Goal: Obtain resource: Download file/media

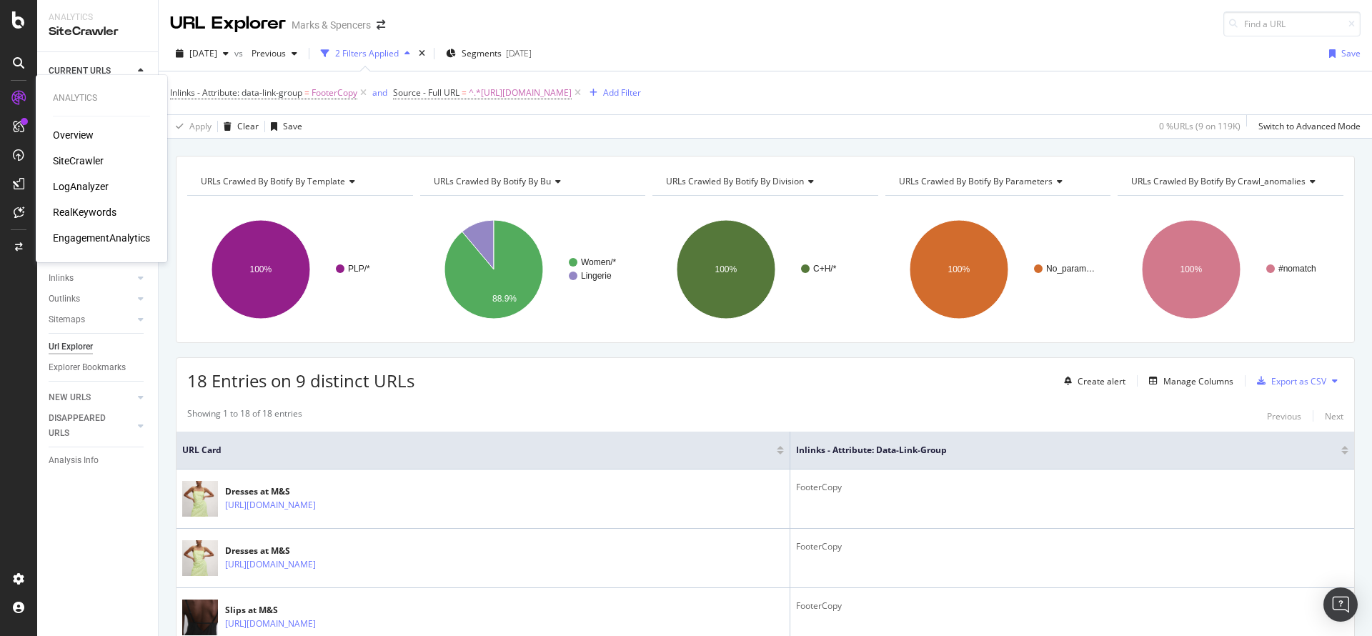
click at [109, 211] on div "RealKeywords" at bounding box center [85, 212] width 64 height 14
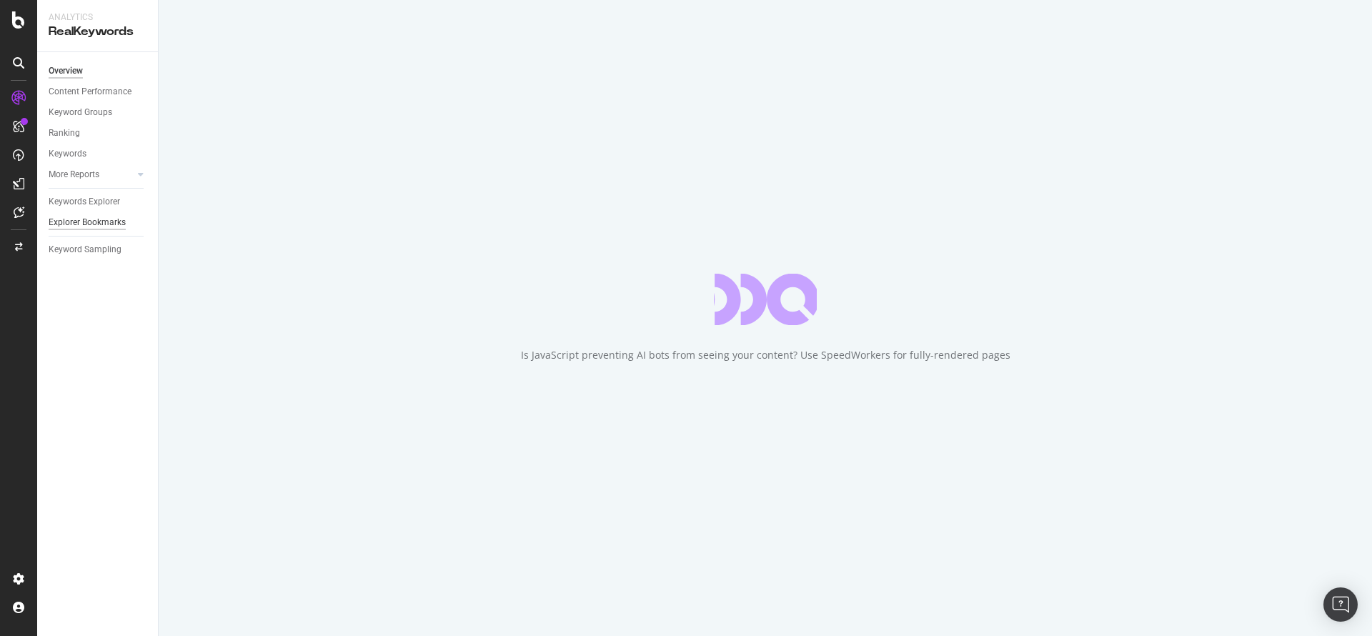
click at [116, 220] on div "Explorer Bookmarks" at bounding box center [87, 222] width 77 height 15
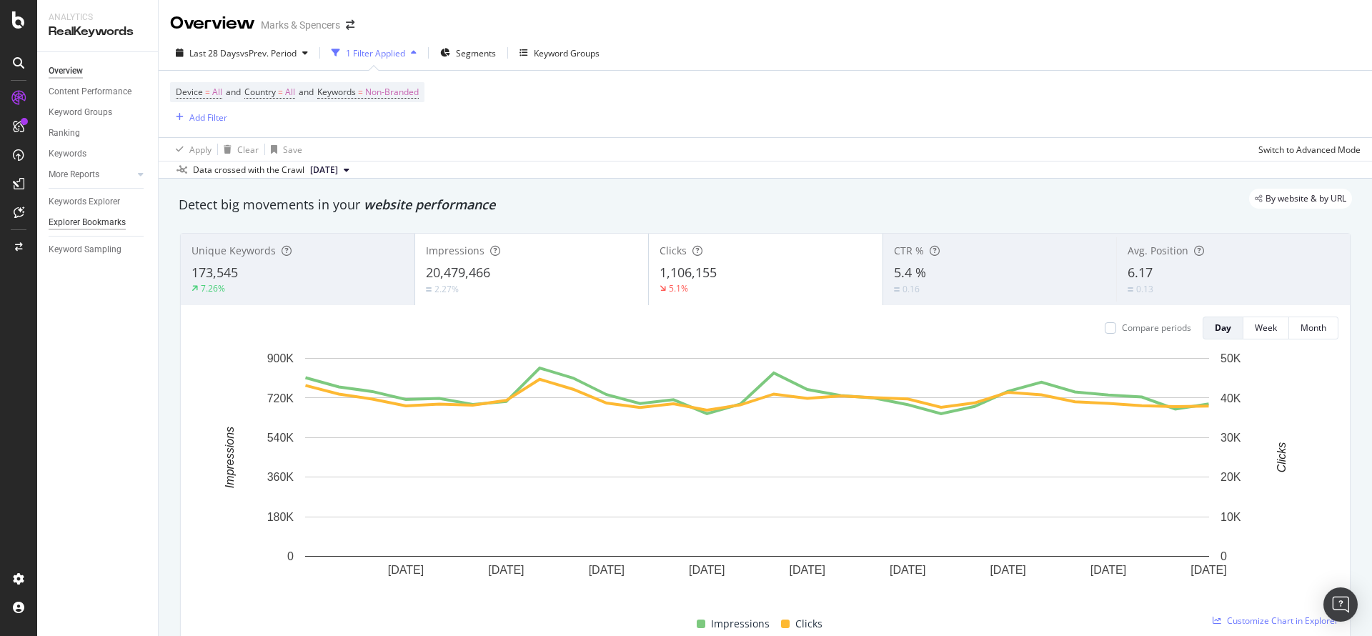
click at [77, 224] on div "Explorer Bookmarks" at bounding box center [87, 222] width 77 height 15
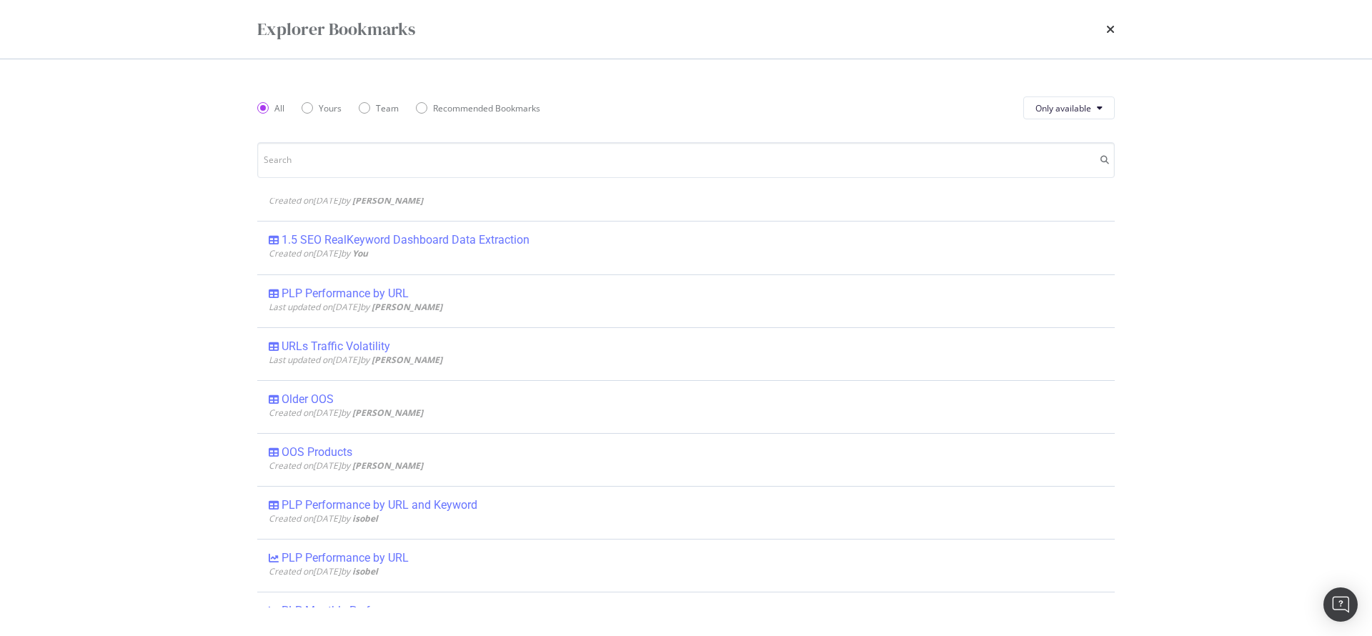
scroll to position [435, 0]
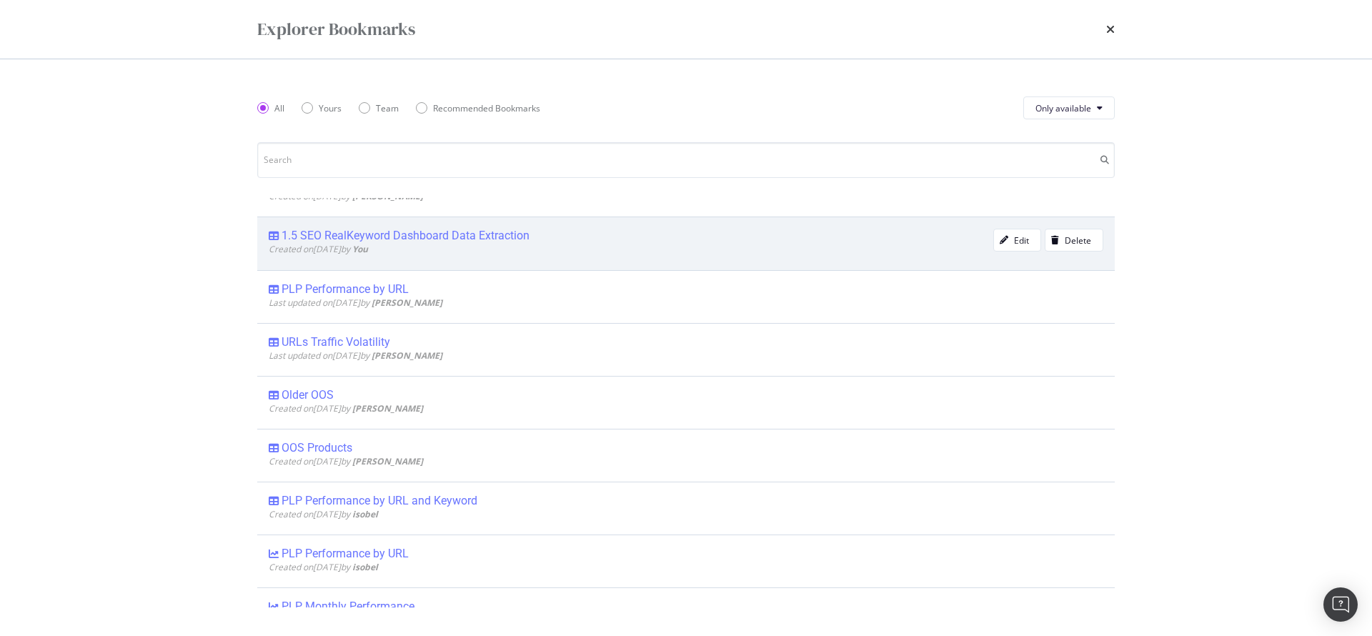
click at [503, 232] on div "1.5 SEO RealKeyword Dashboard Data Extraction" at bounding box center [405, 236] width 248 height 14
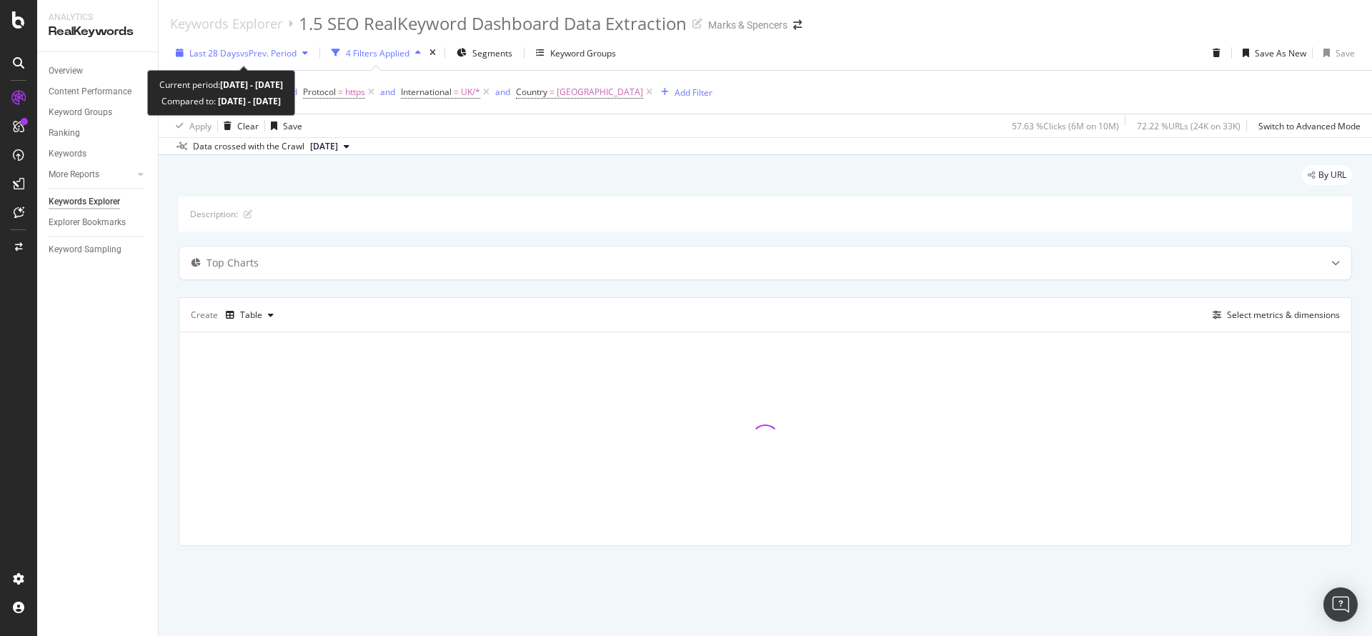
click at [279, 52] on span "vs Prev. Period" at bounding box center [268, 53] width 56 height 12
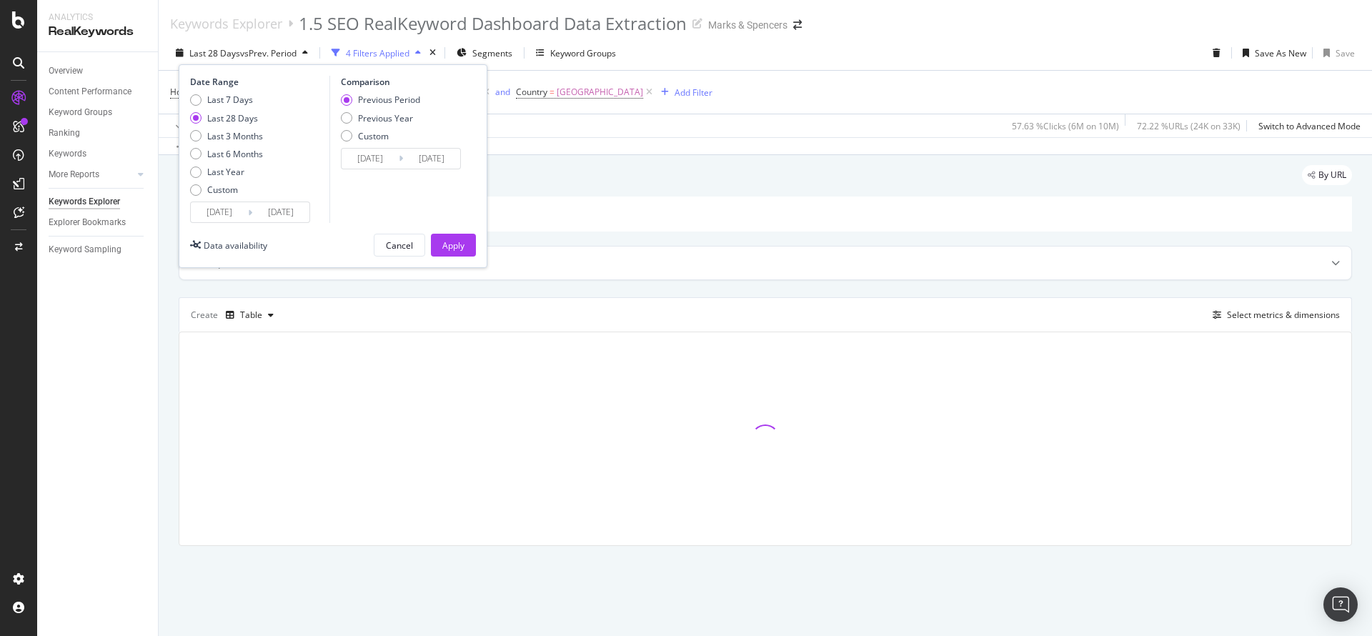
click at [227, 203] on input "2025/07/27" at bounding box center [219, 212] width 57 height 20
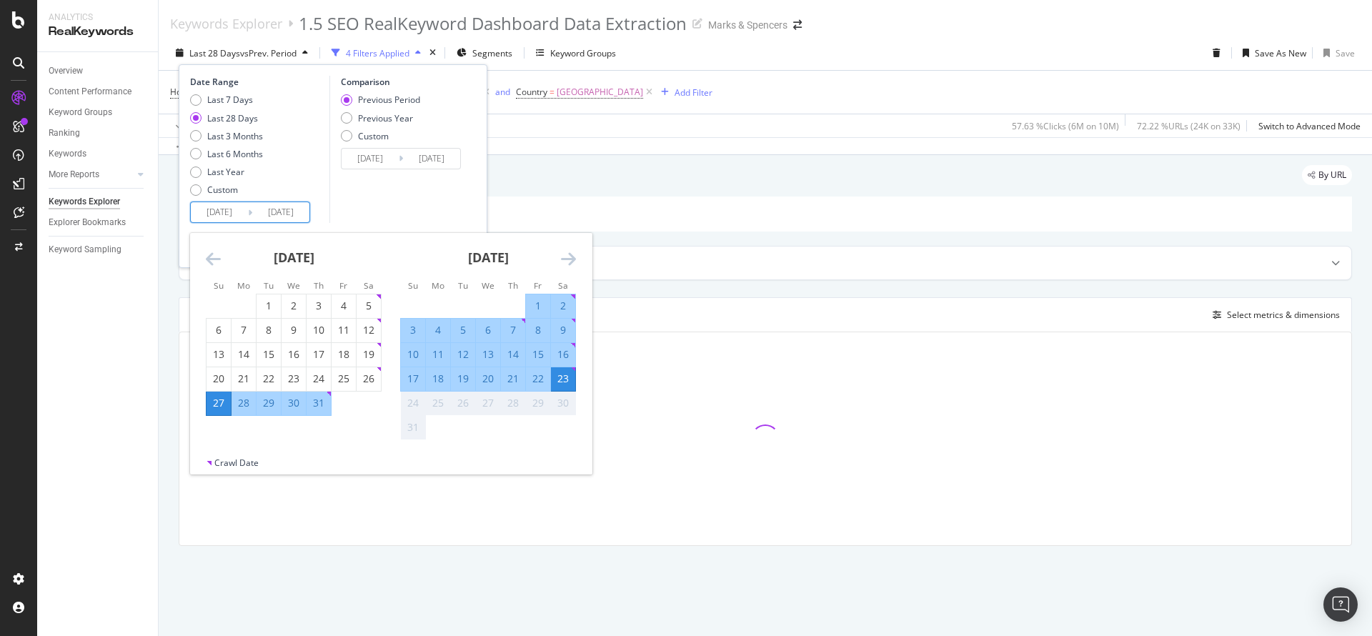
click at [217, 261] on icon "Move backward to switch to the previous month." at bounding box center [213, 258] width 15 height 17
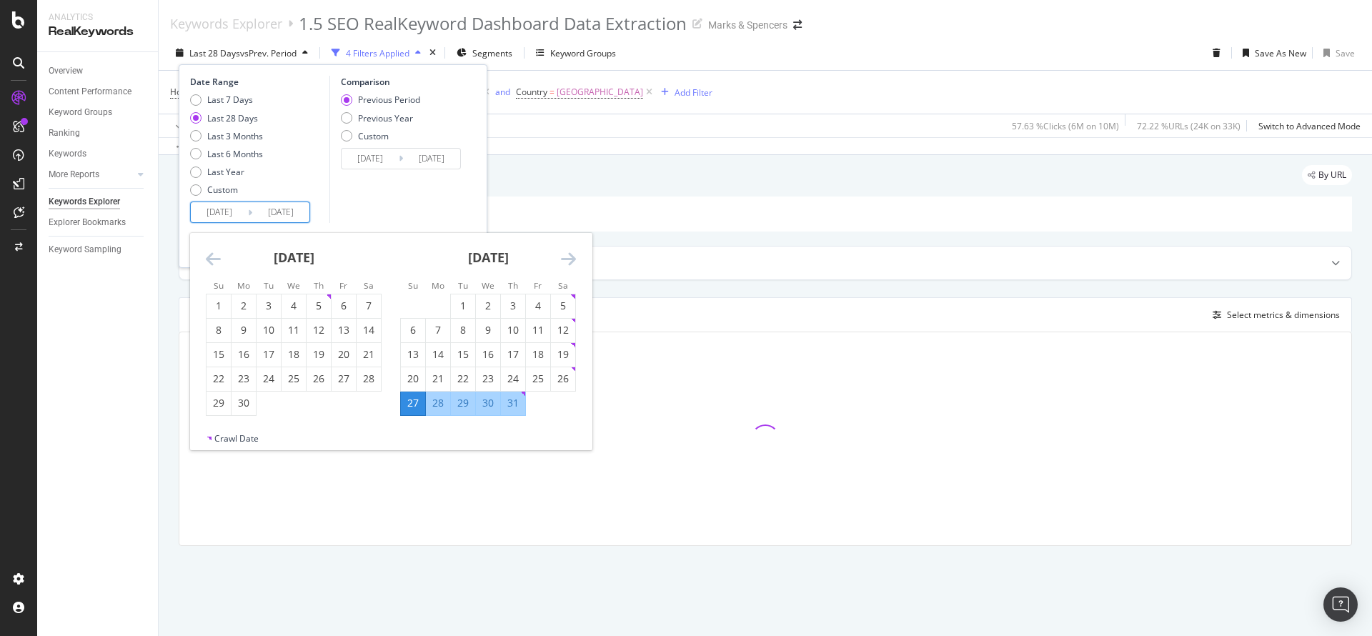
click at [217, 261] on icon "Move backward to switch to the previous month." at bounding box center [213, 258] width 15 height 17
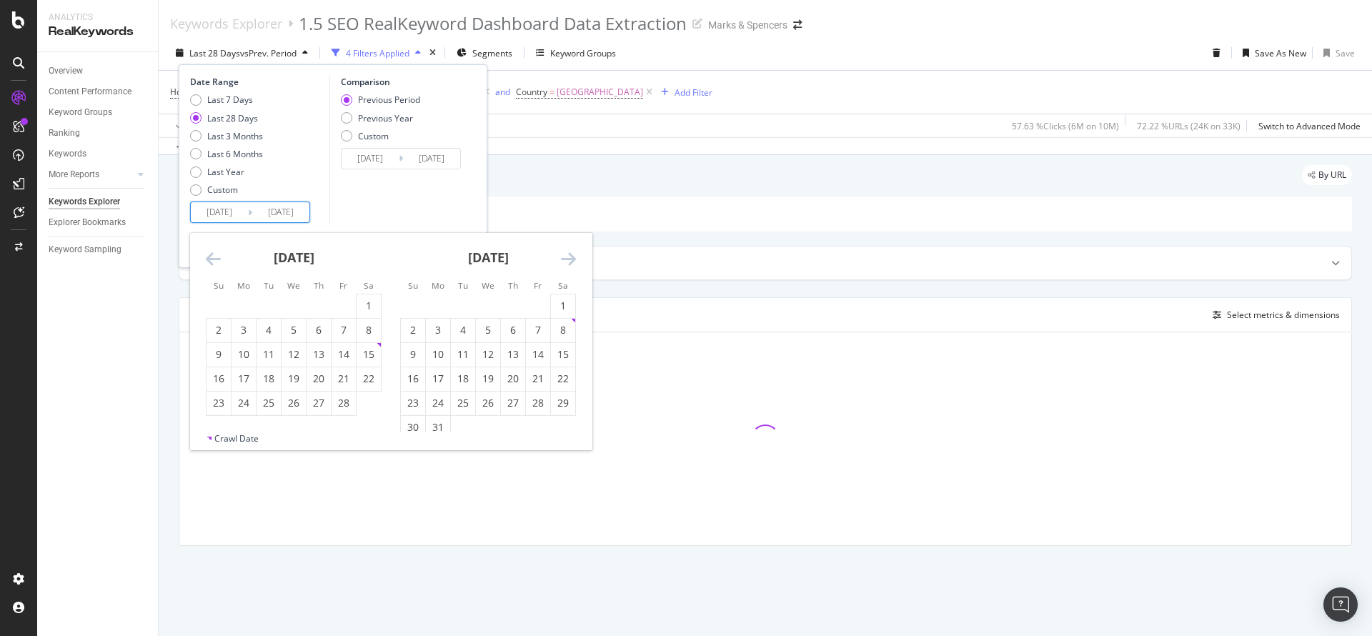
click at [217, 261] on icon "Move backward to switch to the previous month." at bounding box center [213, 258] width 15 height 17
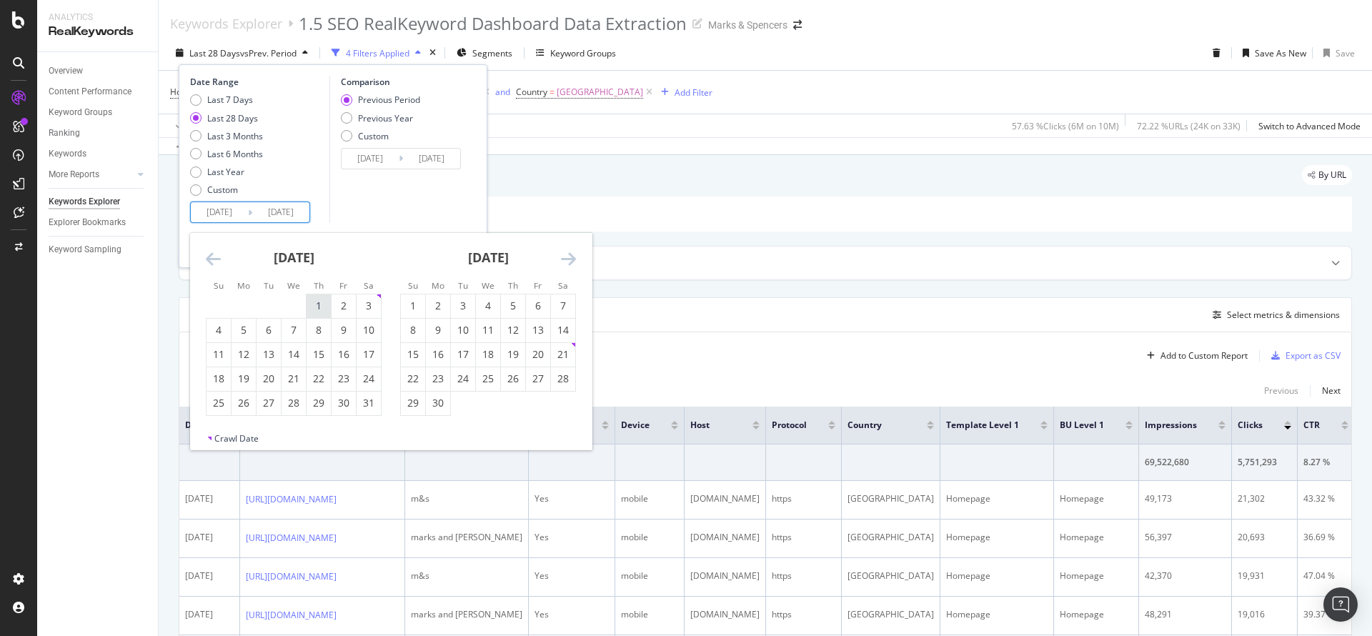
click at [318, 300] on div "1" at bounding box center [319, 306] width 24 height 14
type input "2024/08/01"
type input "2023/07/10"
type input "2024/07/31"
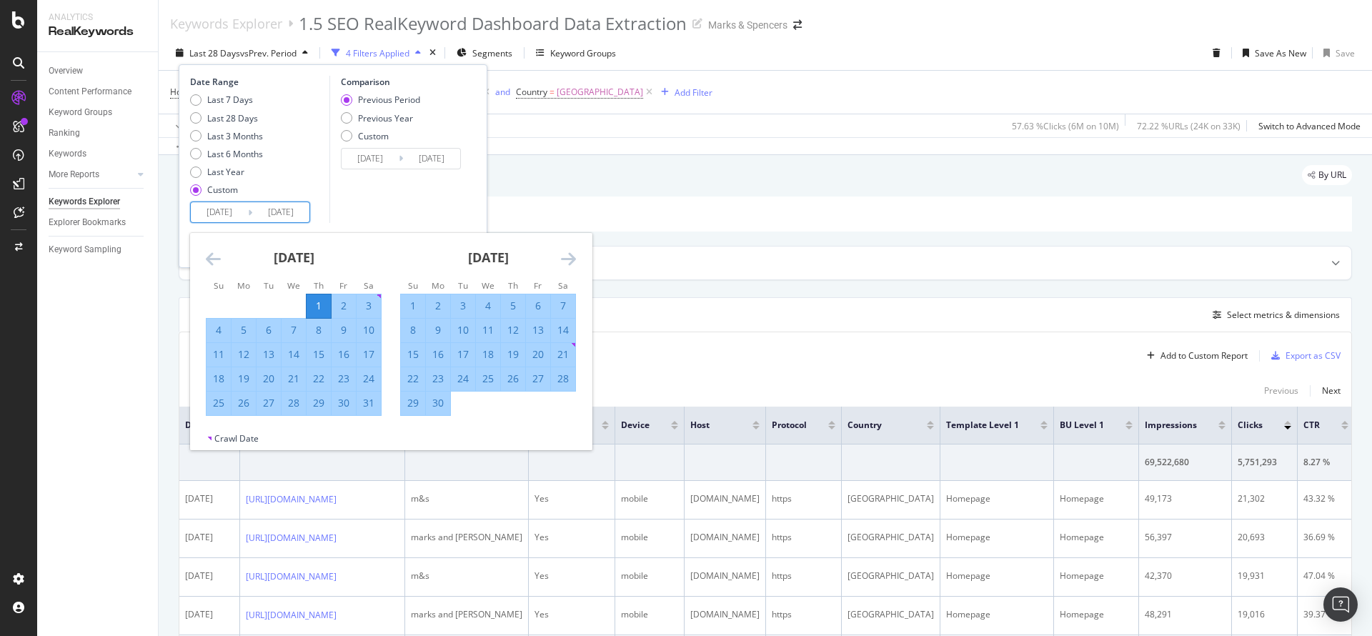
click at [367, 400] on div "31" at bounding box center [369, 403] width 24 height 14
type input "2024/08/31"
type input "2024/07/01"
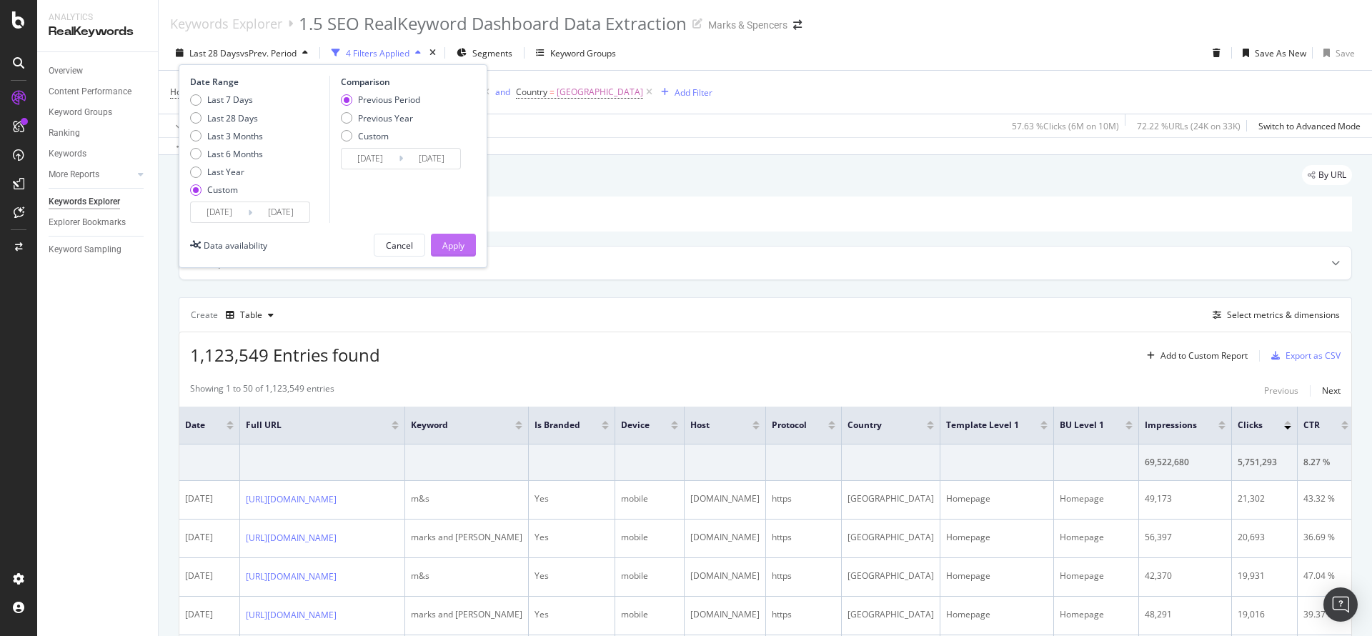
click at [467, 241] on button "Apply" at bounding box center [453, 245] width 45 height 23
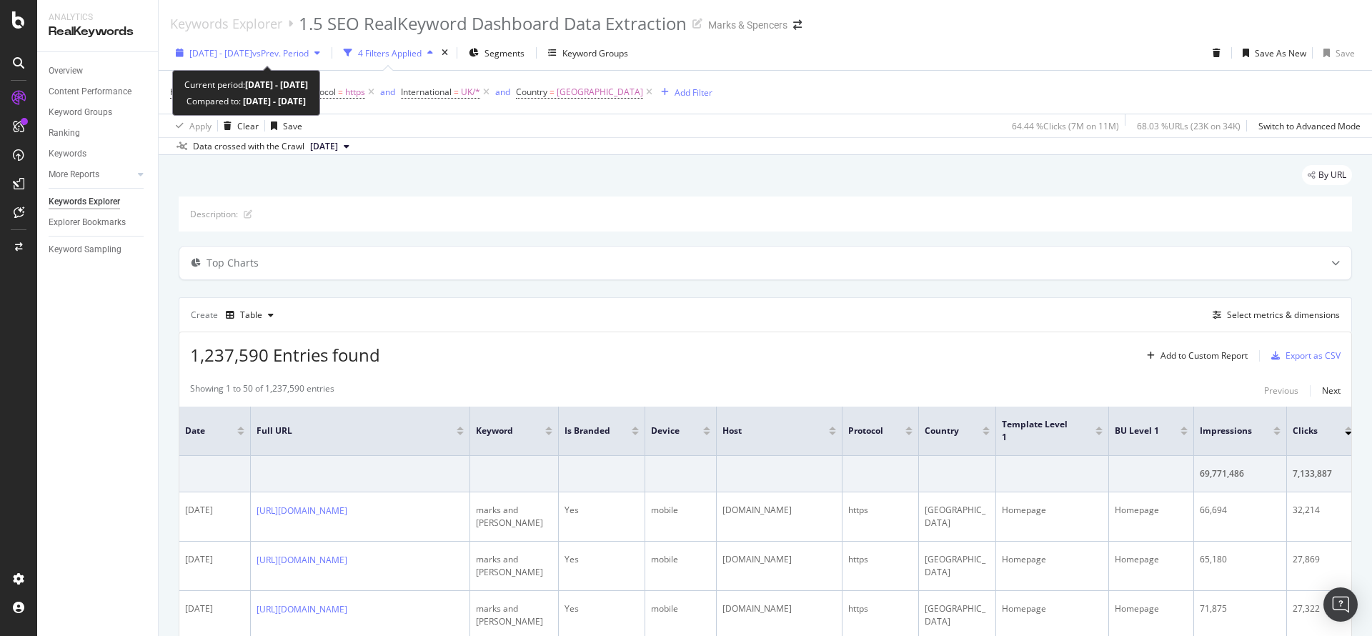
click at [309, 49] on span "vs Prev. Period" at bounding box center [280, 53] width 56 height 12
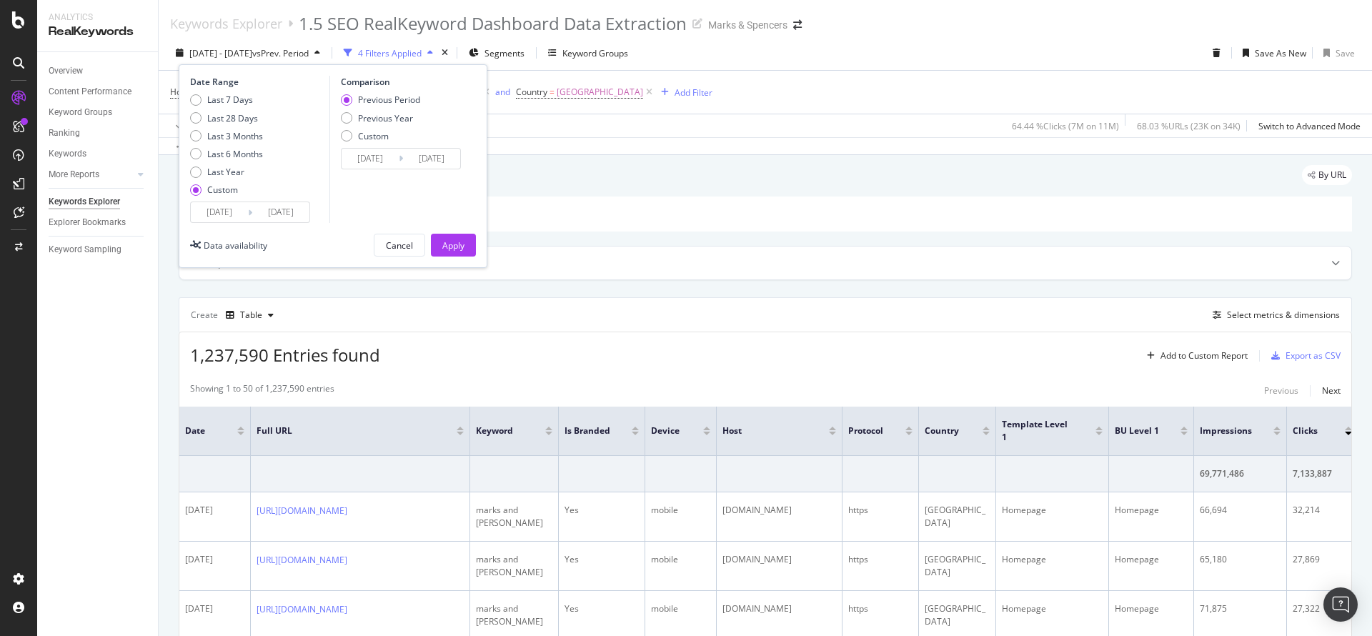
click at [287, 214] on input "2024/08/31" at bounding box center [280, 212] width 57 height 20
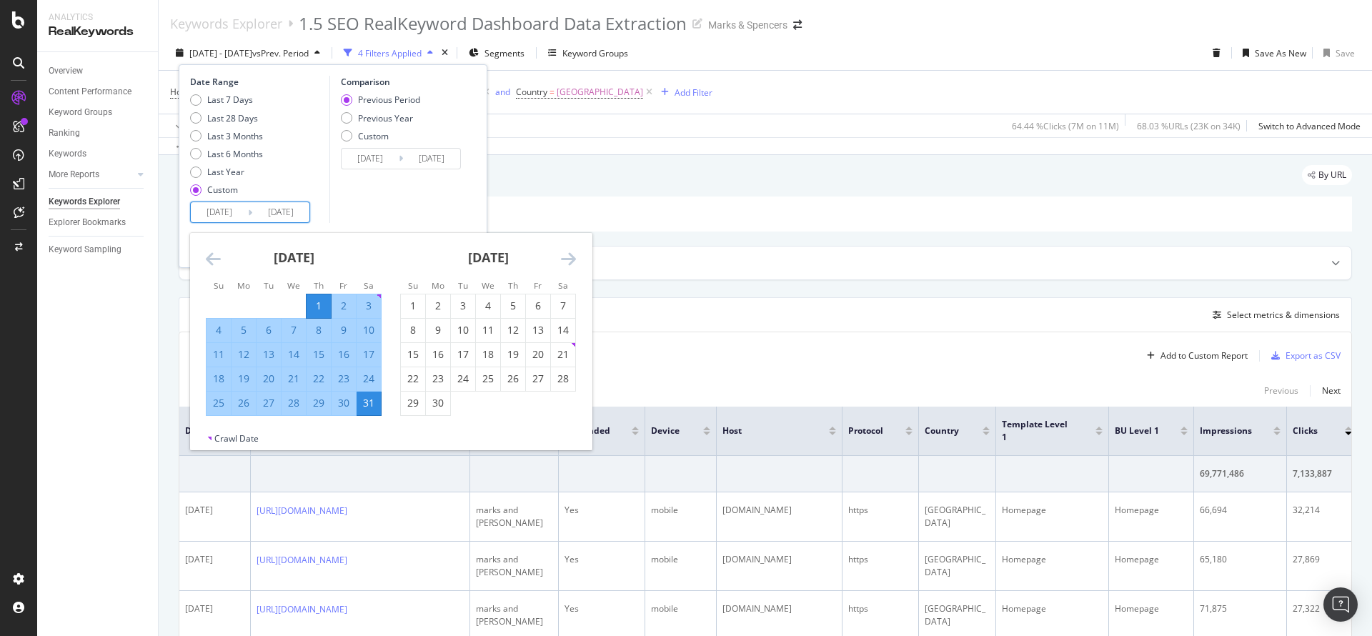
click at [375, 359] on div "17" at bounding box center [369, 354] width 24 height 14
type input "2024/08/17"
type input "2024/07/15"
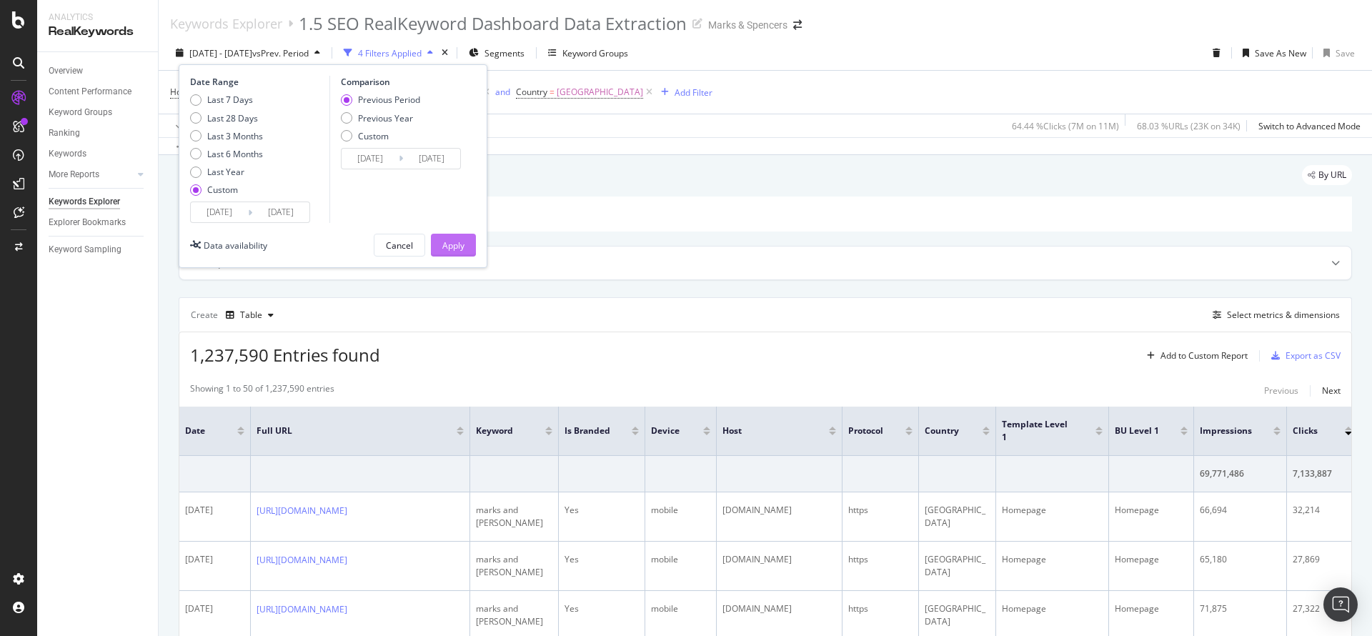
click at [464, 251] on div "Apply" at bounding box center [453, 244] width 22 height 21
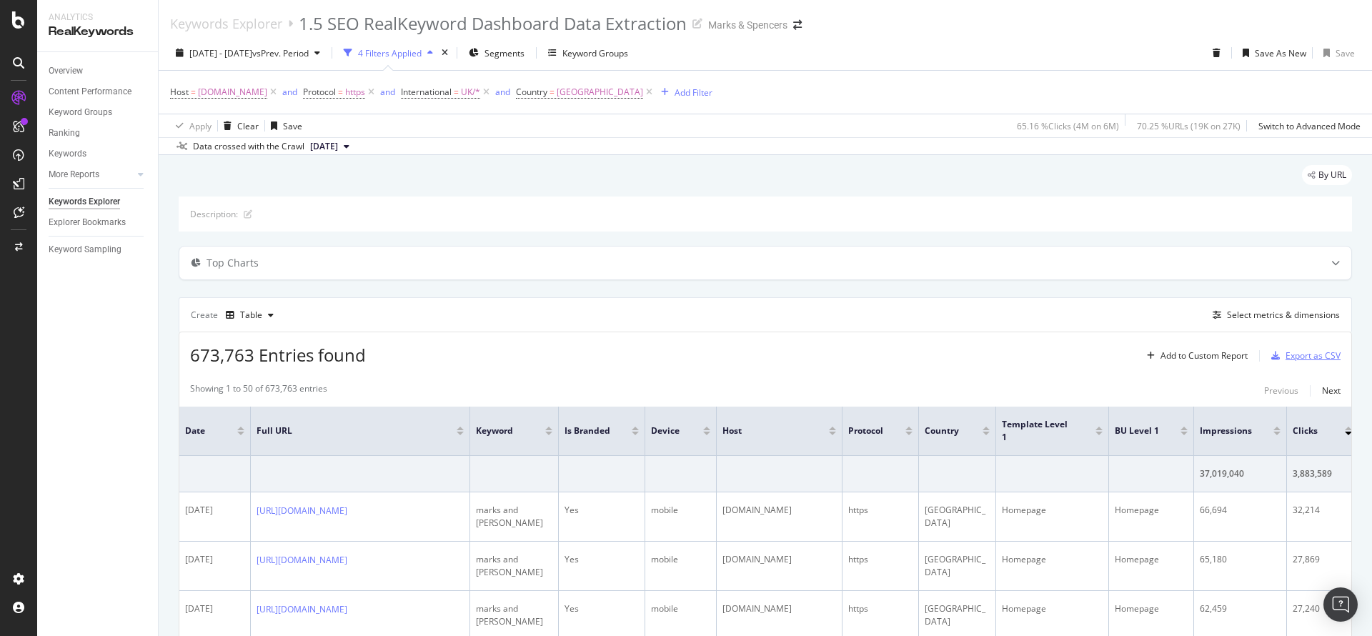
click at [1307, 357] on div "Export as CSV" at bounding box center [1312, 355] width 55 height 12
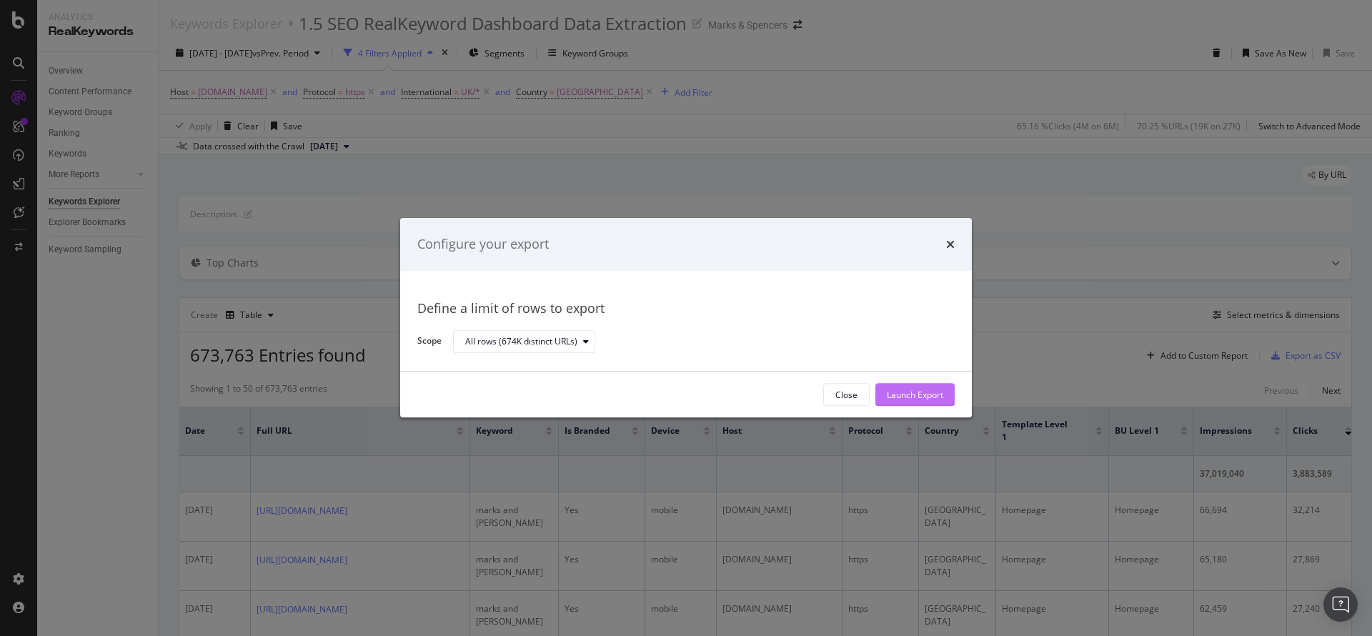
click at [917, 399] on div "Launch Export" at bounding box center [915, 395] width 56 height 12
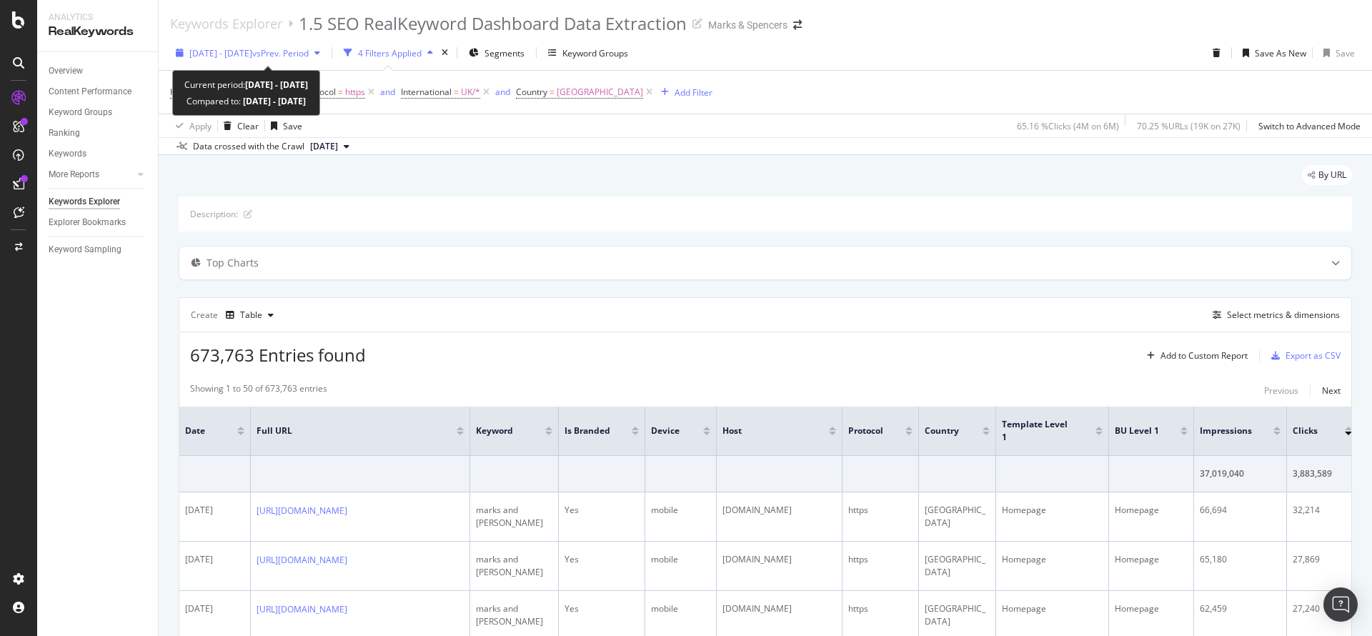
click at [304, 54] on span "vs Prev. Period" at bounding box center [280, 53] width 56 height 12
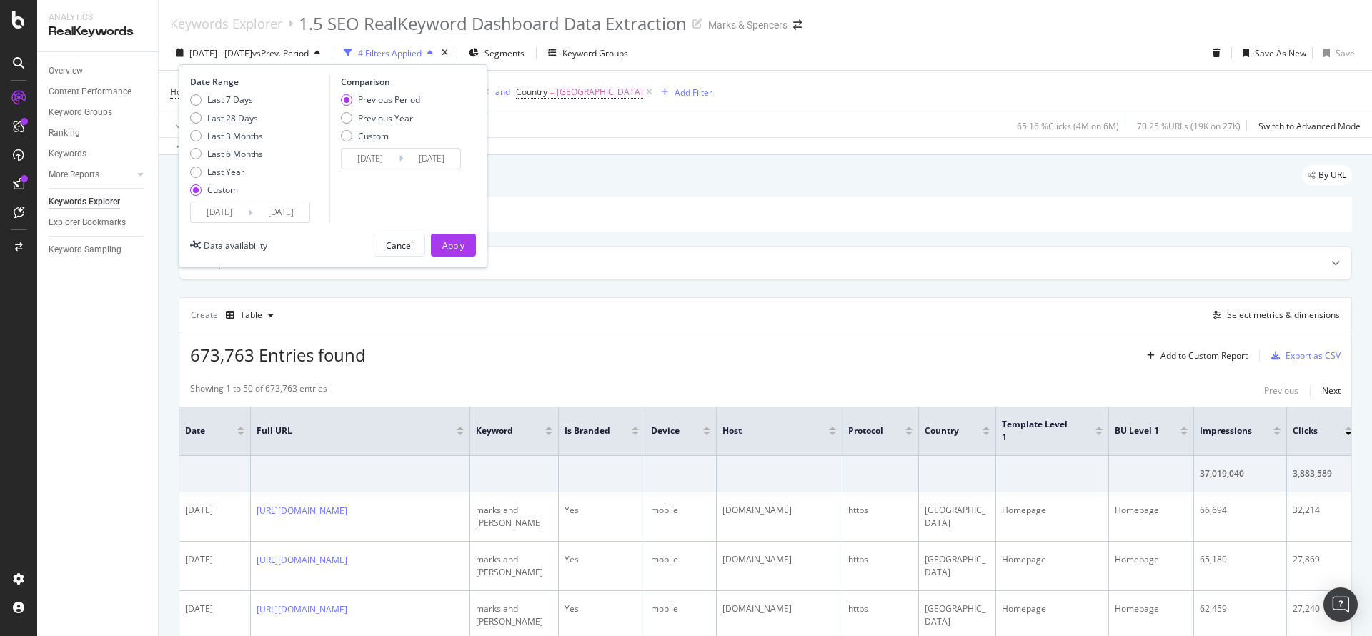
click at [227, 211] on input "2024/08/01" at bounding box center [219, 212] width 57 height 20
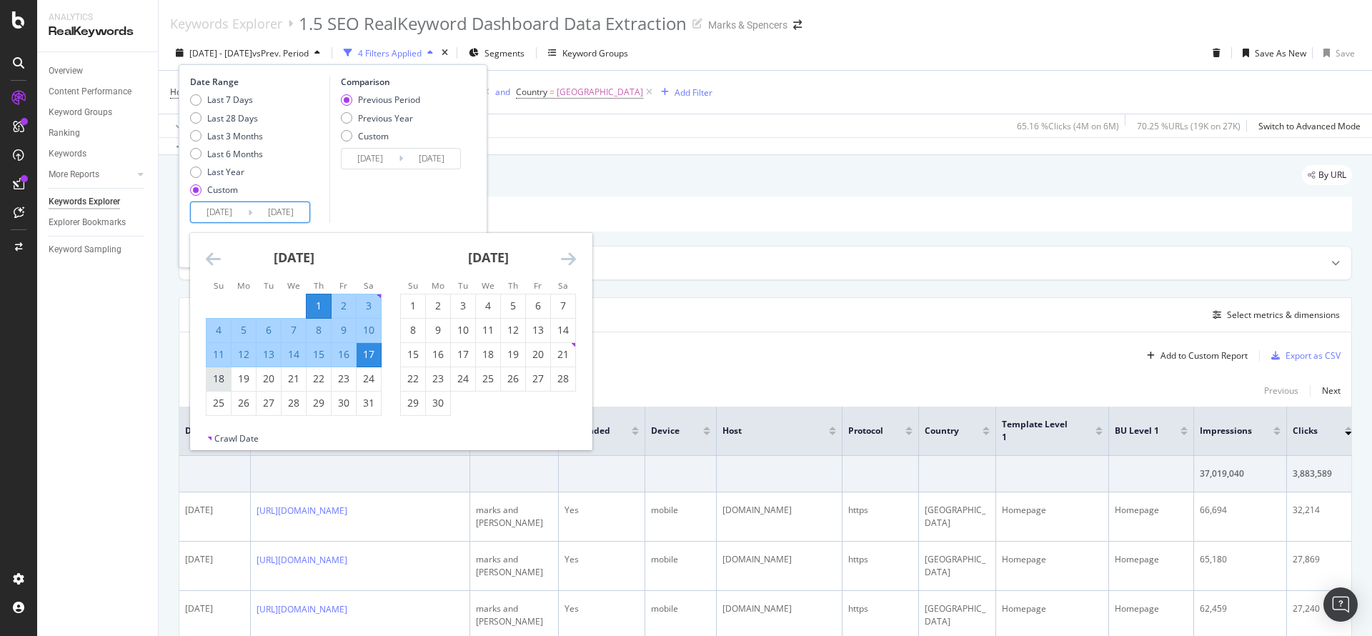
click at [211, 374] on div "18" at bounding box center [218, 379] width 24 height 14
type input "2024/08/18"
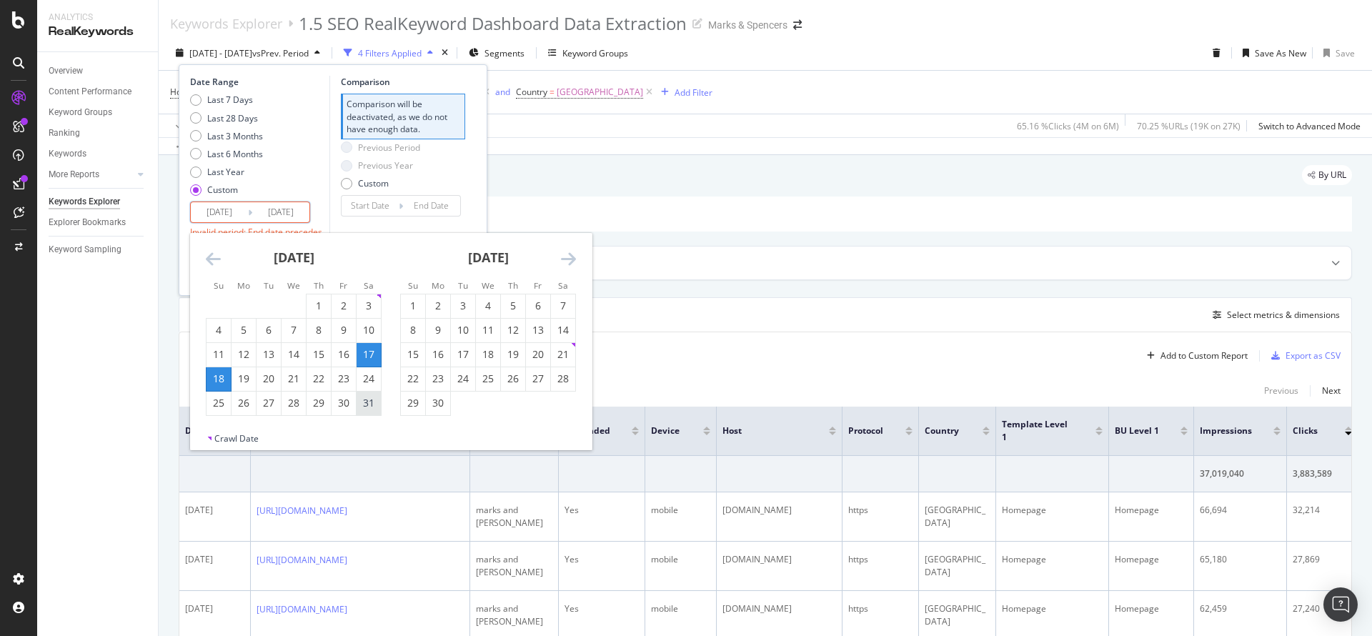
click at [373, 404] on div "31" at bounding box center [369, 403] width 24 height 14
type input "2024/08/31"
type input "2024/08/04"
type input "2024/08/17"
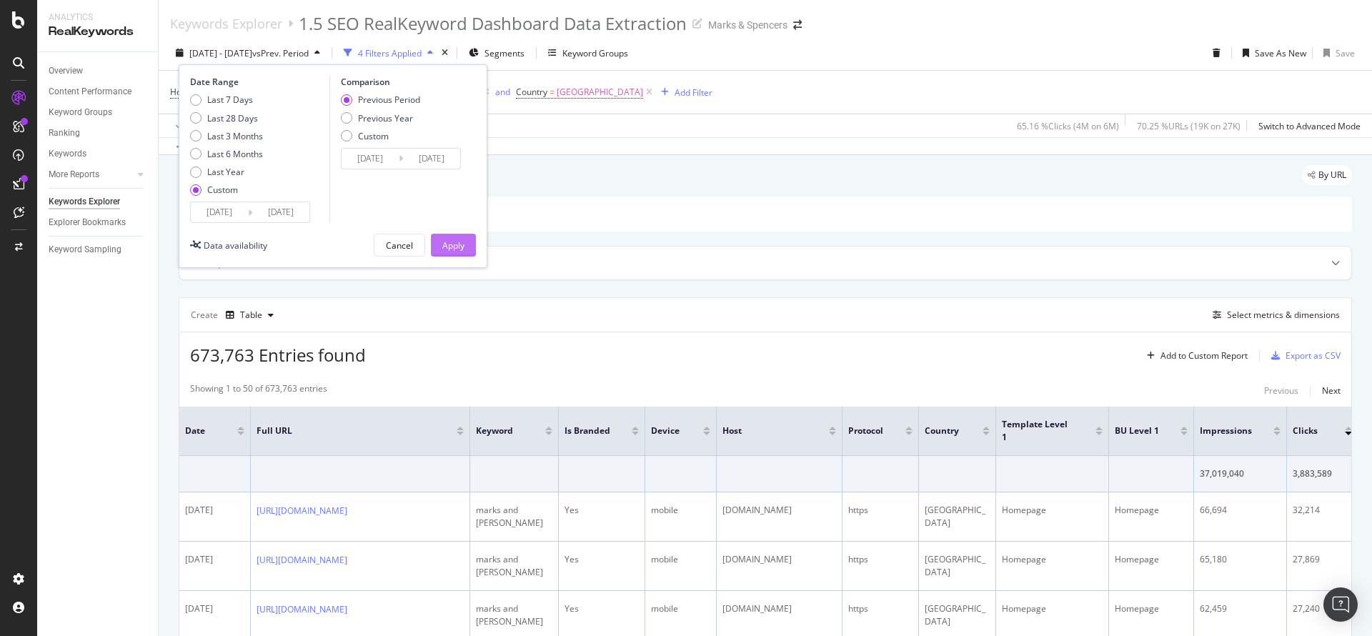
click at [465, 248] on button "Apply" at bounding box center [453, 245] width 45 height 23
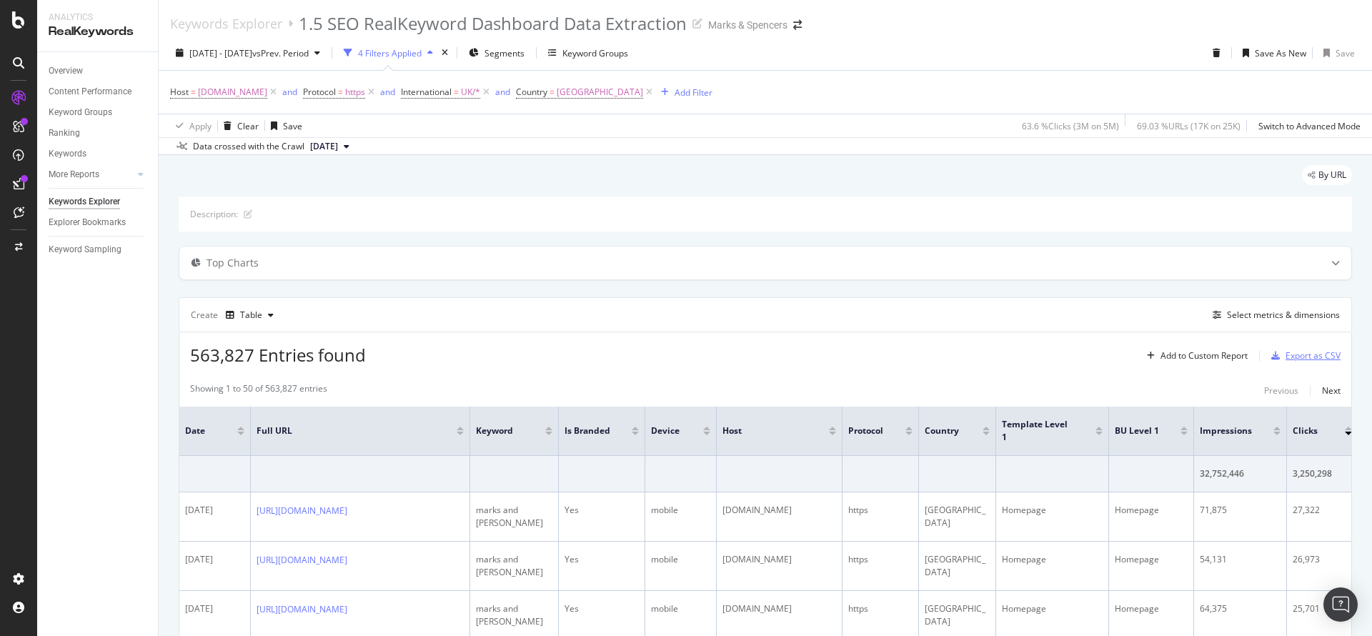
click at [1289, 351] on div "Export as CSV" at bounding box center [1312, 355] width 55 height 12
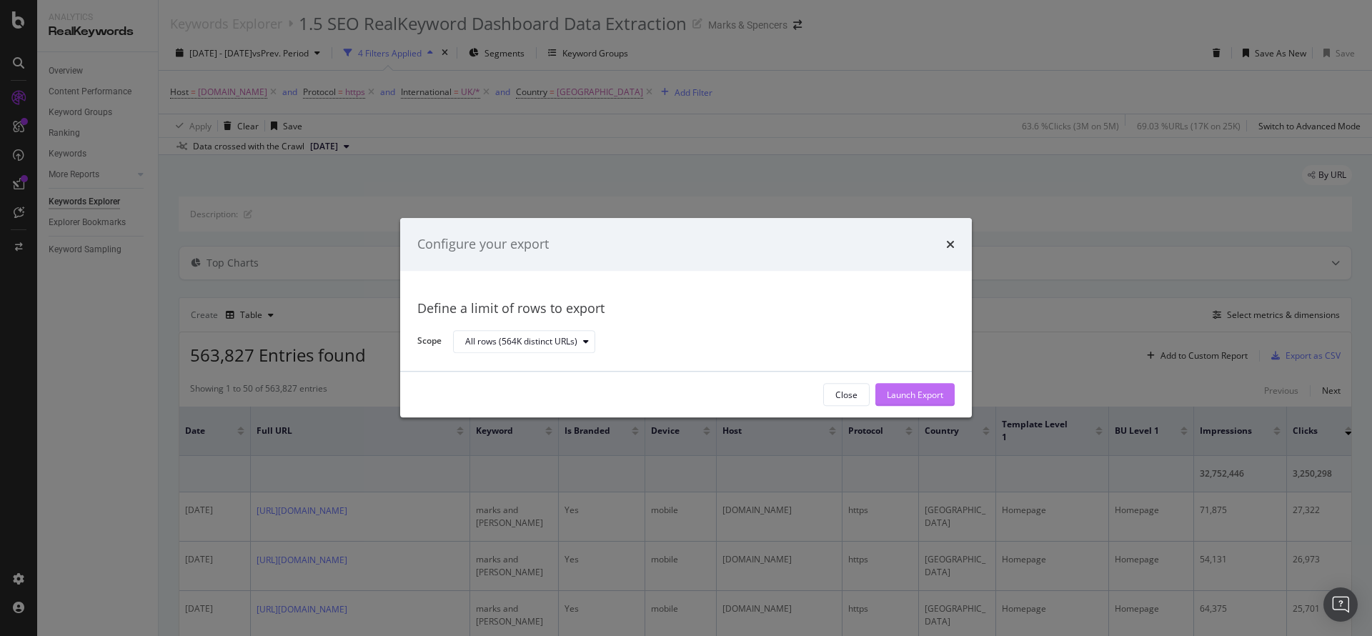
click at [935, 386] on div "Launch Export" at bounding box center [915, 394] width 56 height 21
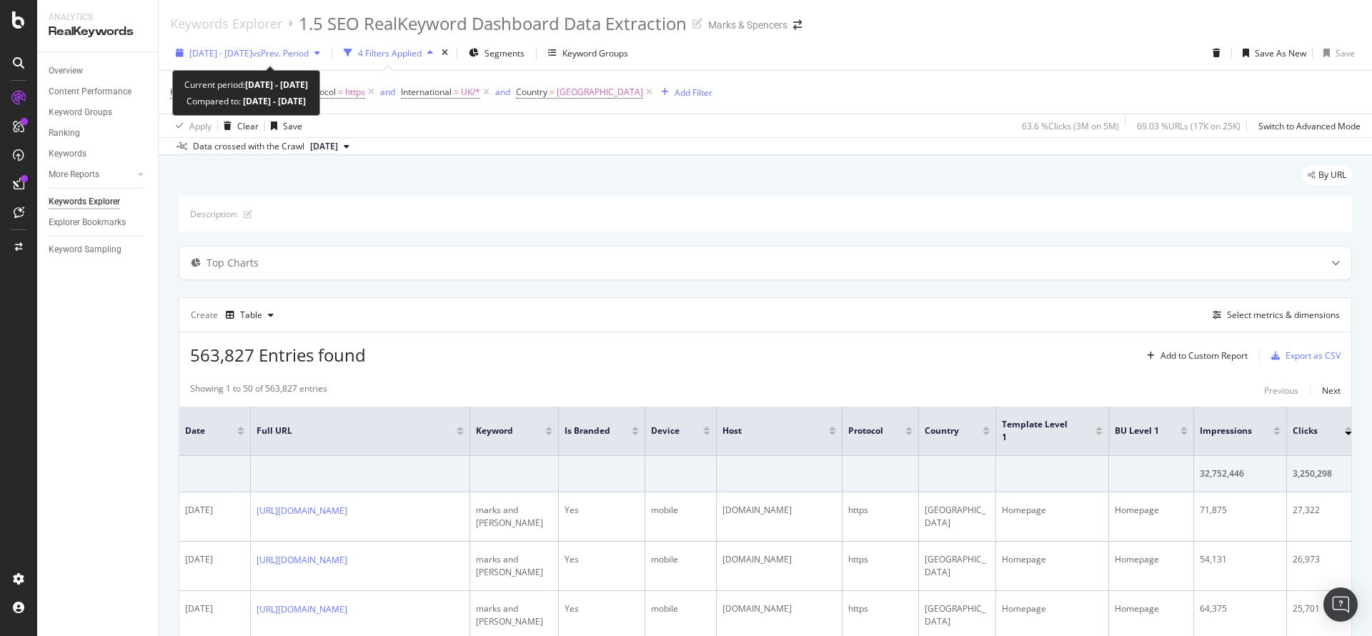
click at [309, 51] on span "vs Prev. Period" at bounding box center [280, 53] width 56 height 12
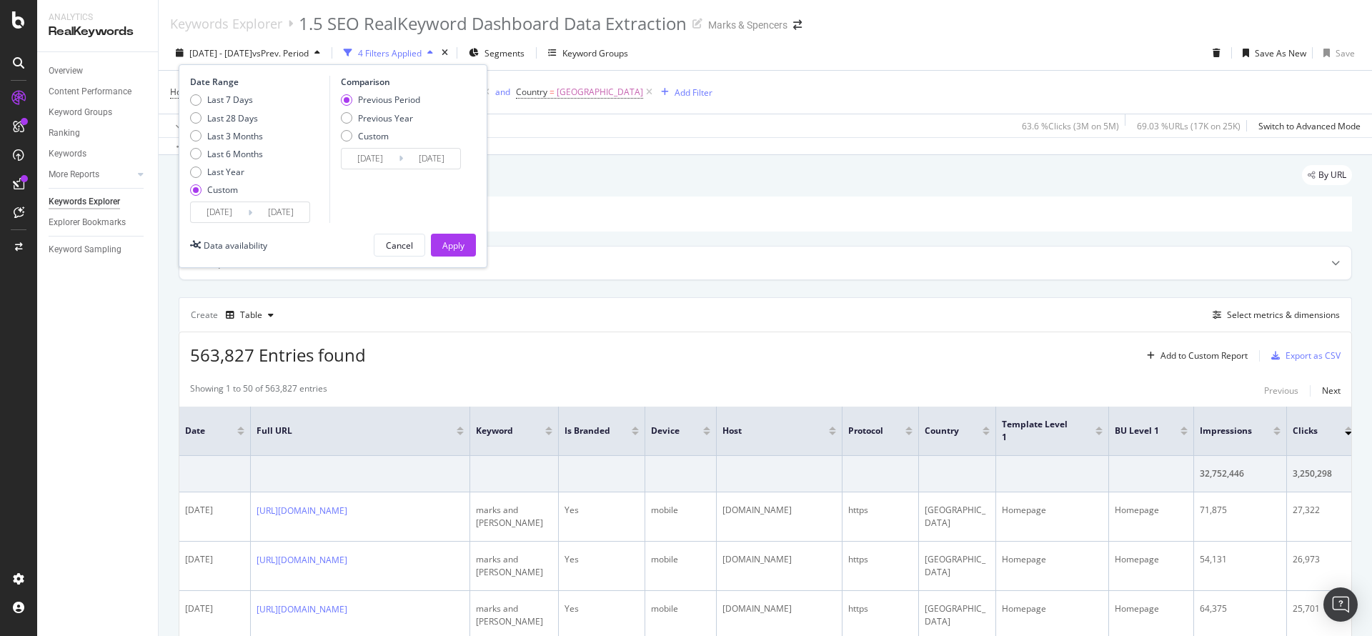
click at [237, 211] on input "2024/08/18" at bounding box center [219, 212] width 57 height 20
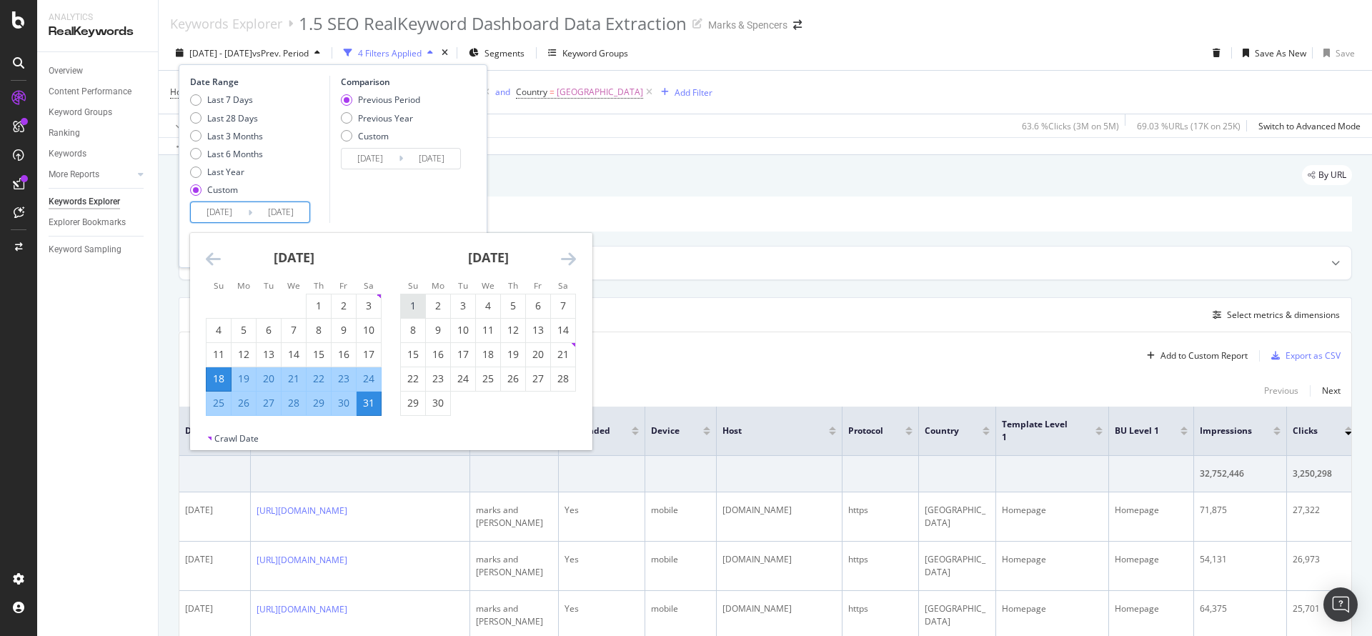
click at [419, 305] on div "1" at bounding box center [413, 306] width 24 height 14
type input "2024/09/01"
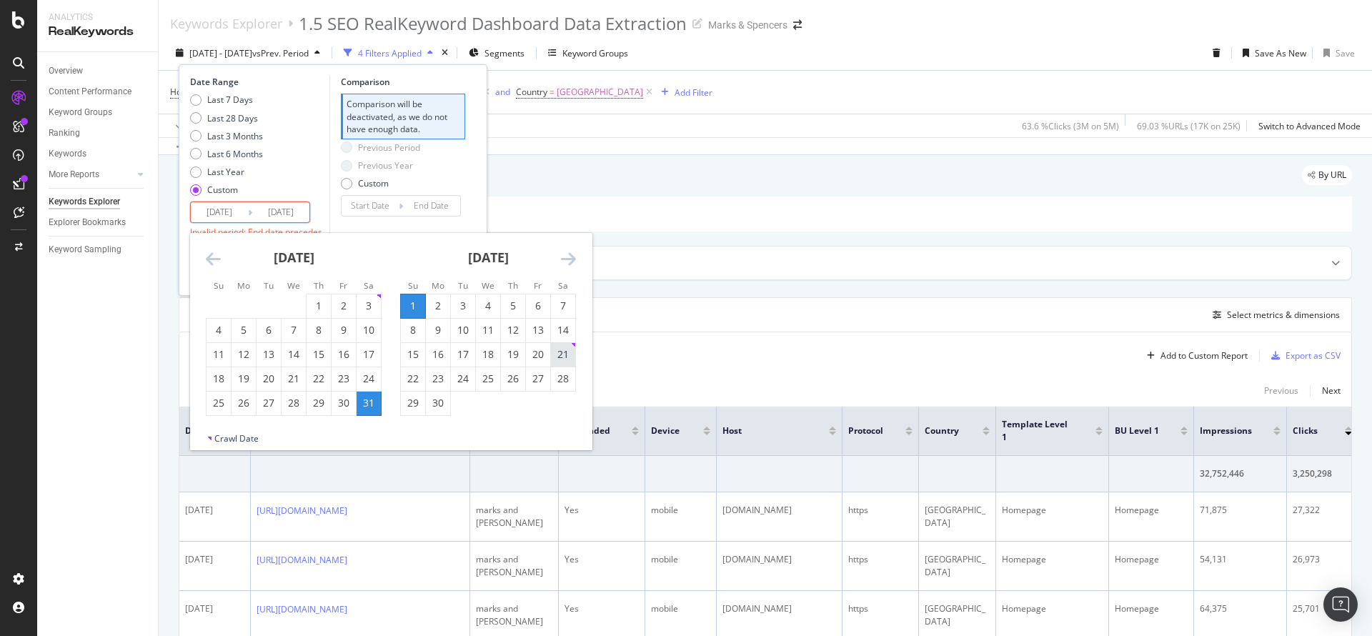
click at [559, 354] on div "21" at bounding box center [563, 354] width 24 height 14
type input "2024/09/21"
type input "2024/08/11"
type input "2024/08/31"
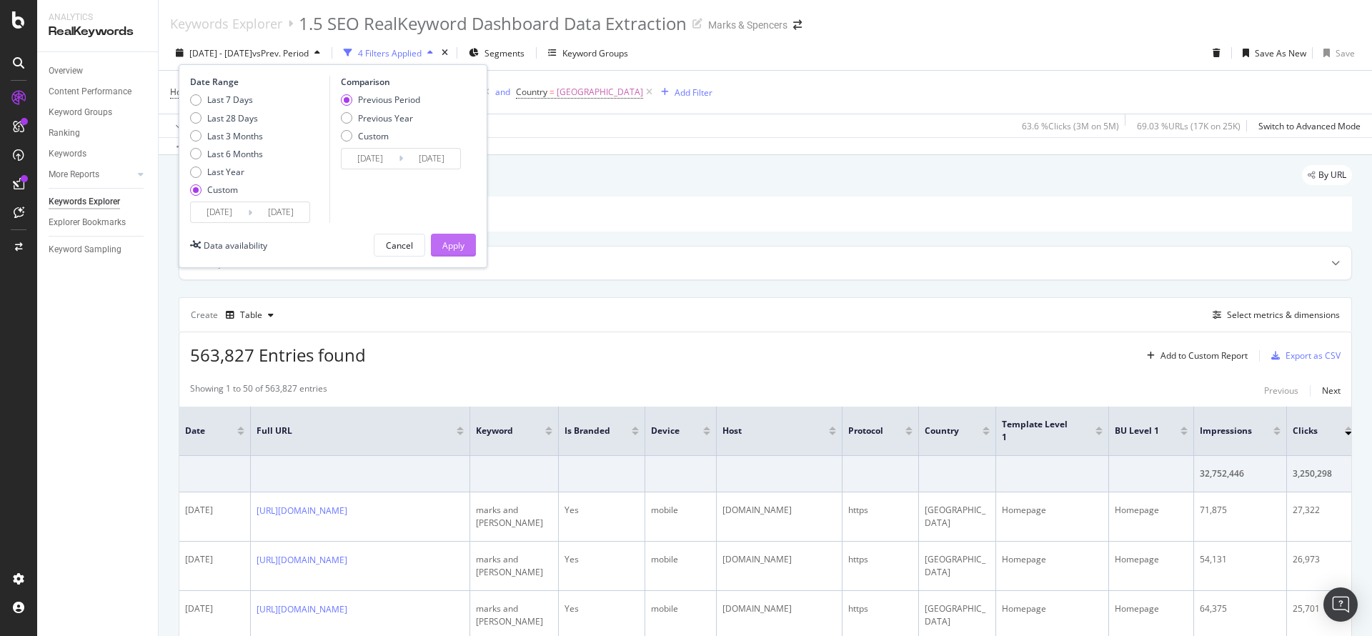
click at [459, 241] on div "Apply" at bounding box center [453, 245] width 22 height 12
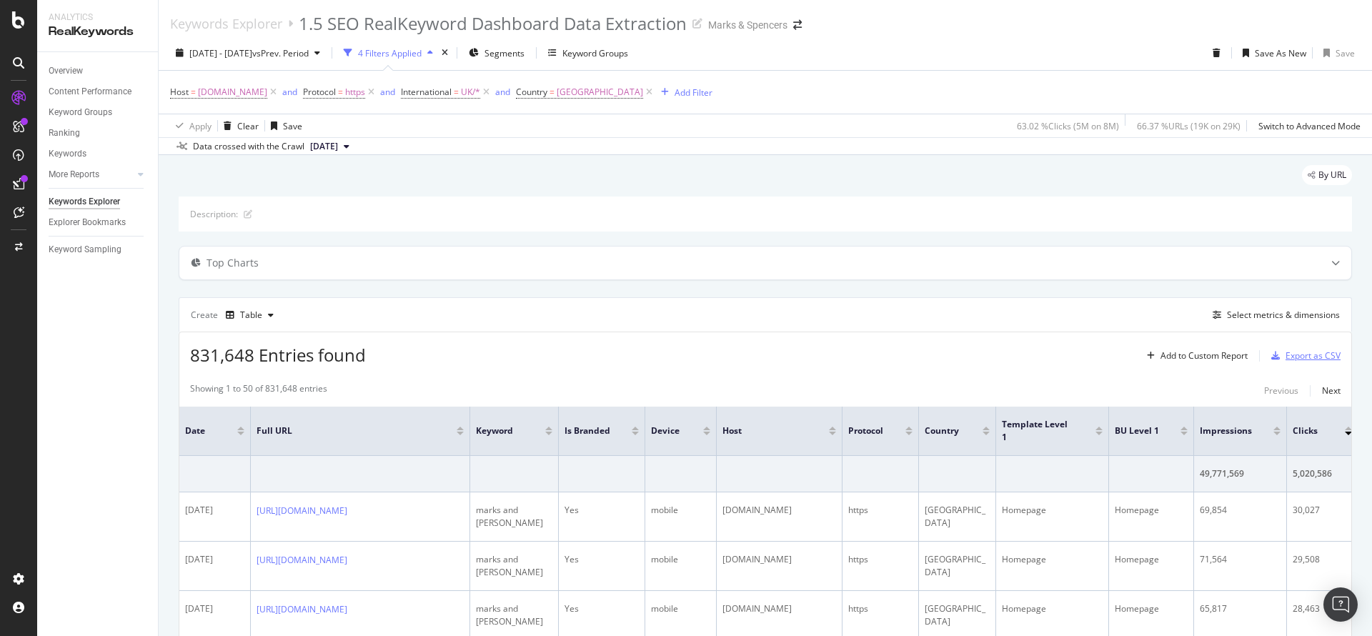
click at [1284, 348] on div "Export as CSV" at bounding box center [1302, 355] width 75 height 21
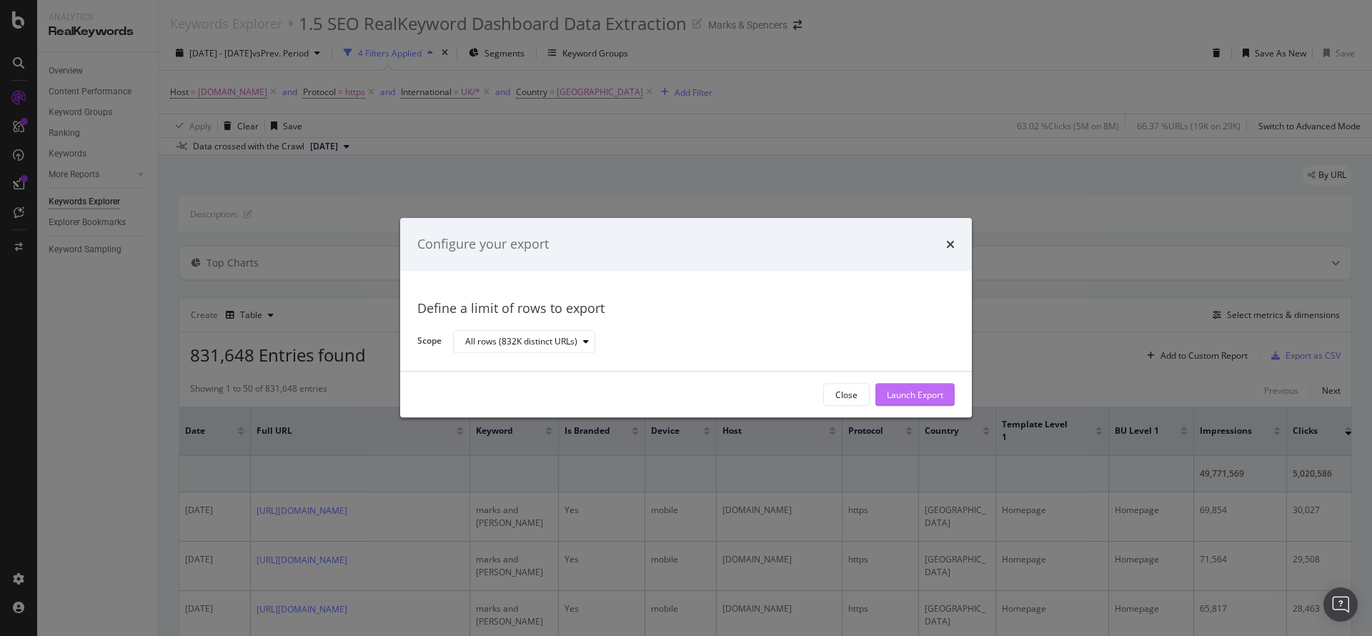
click at [930, 395] on div "Launch Export" at bounding box center [915, 395] width 56 height 12
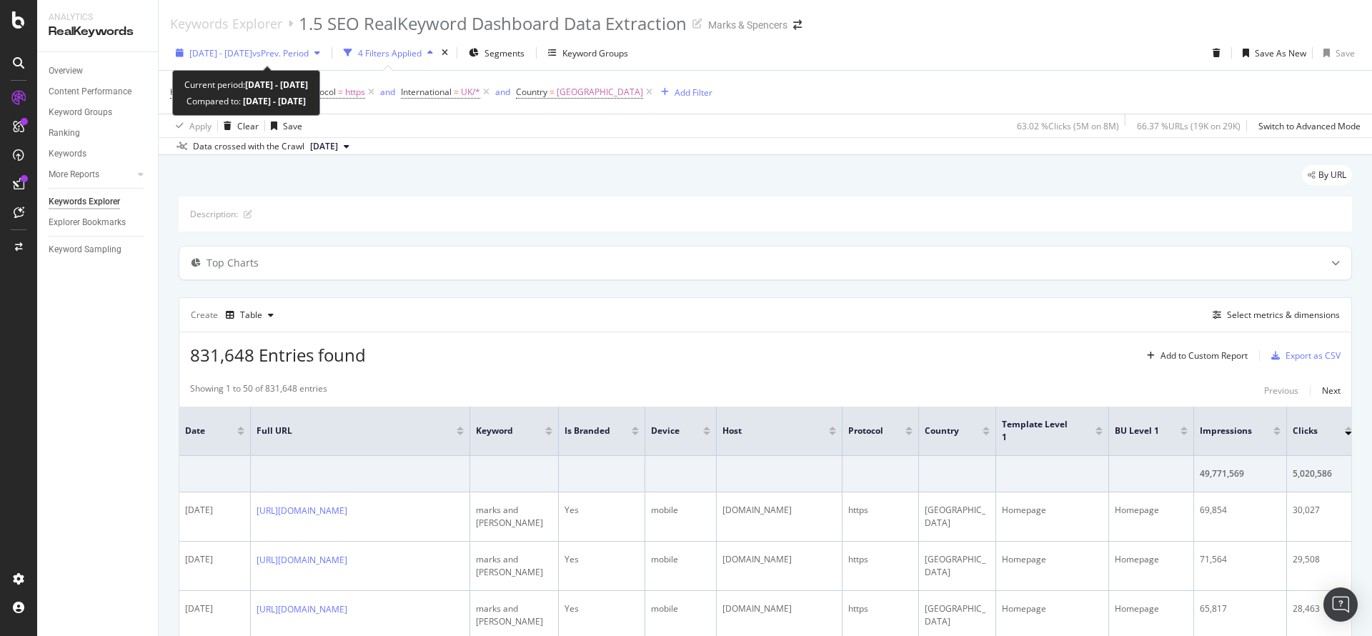
click at [252, 51] on span "2024 Sep. 1st - Sep. 21st" at bounding box center [220, 53] width 63 height 12
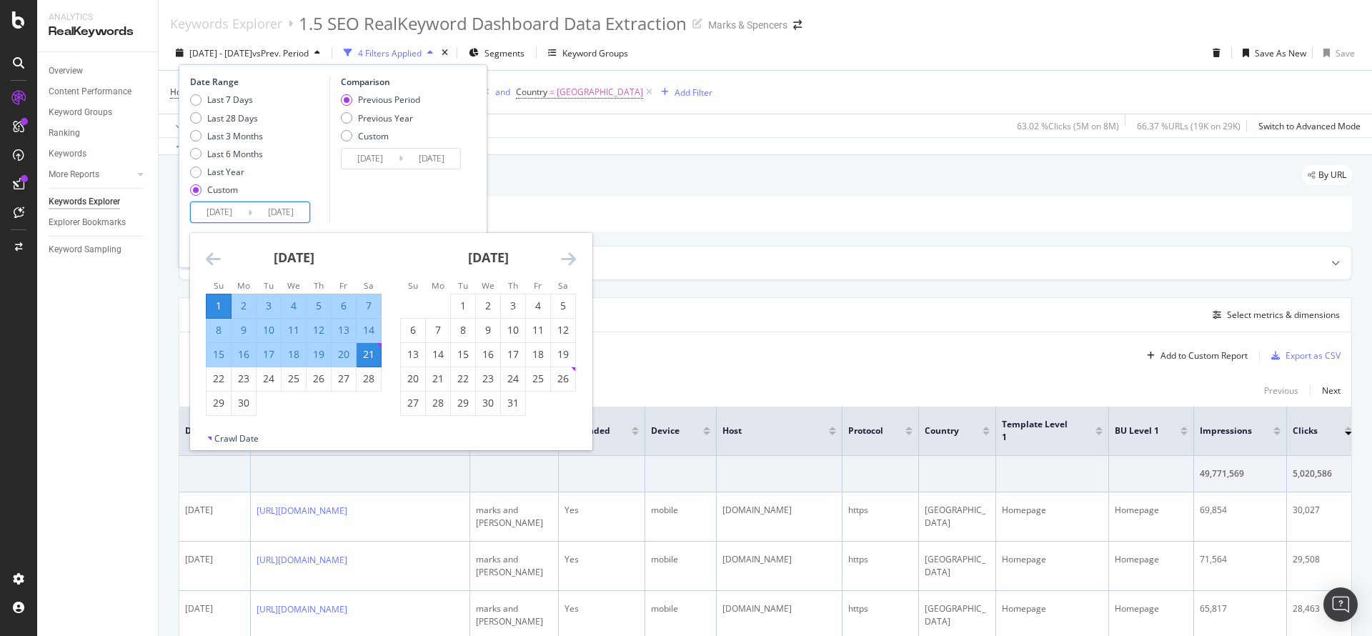
click at [227, 211] on input "2024/09/01" at bounding box center [219, 212] width 57 height 20
click at [227, 383] on div "22" at bounding box center [218, 379] width 24 height 14
type input "2024/09/22"
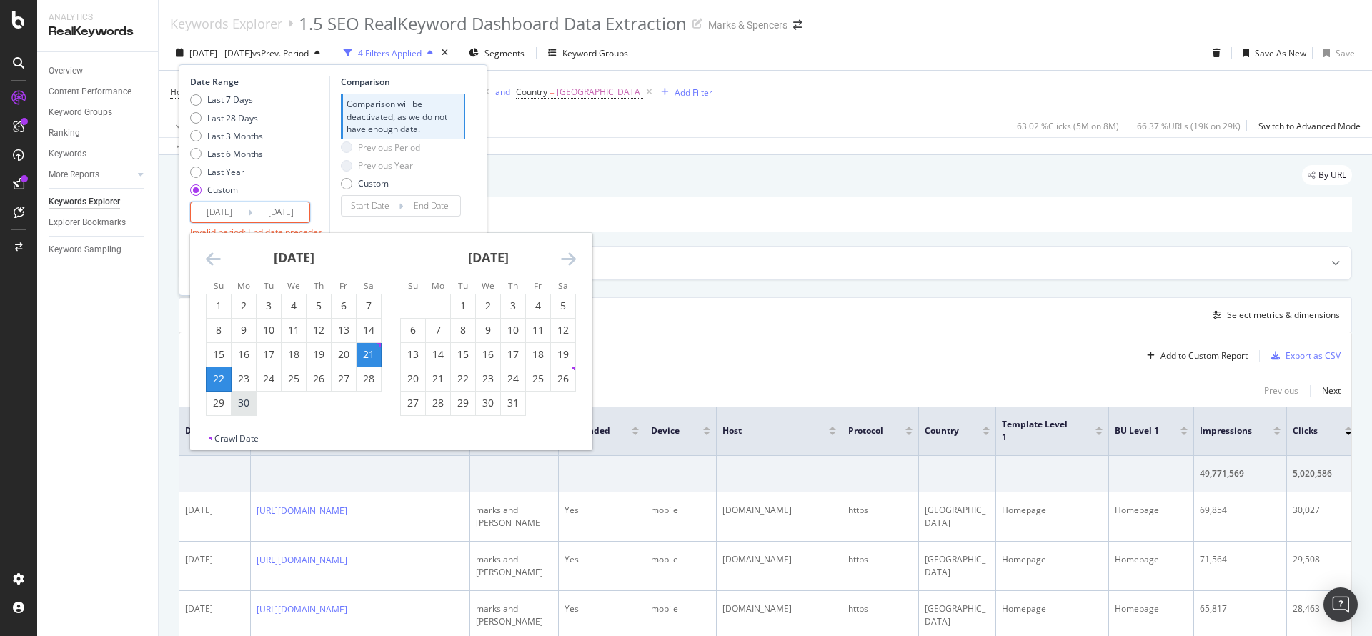
click at [246, 406] on div "30" at bounding box center [243, 403] width 24 height 14
type input "2024/09/30"
type input "2024/09/13"
type input "2024/09/21"
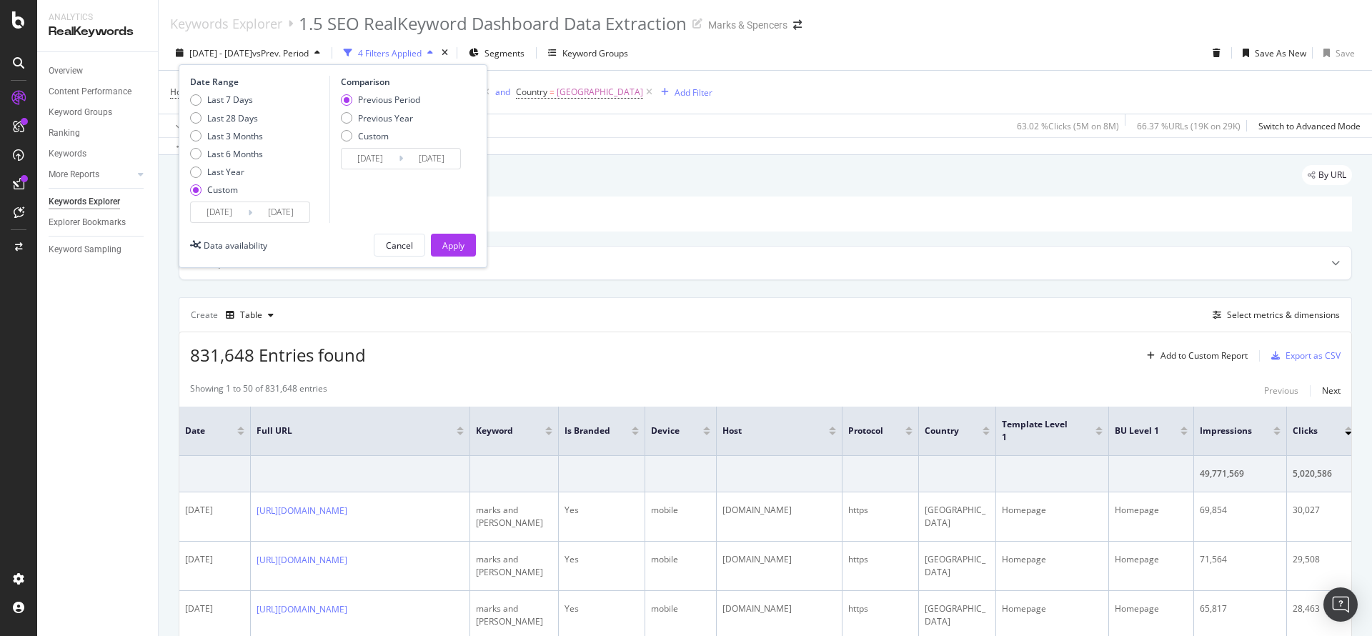
click at [290, 222] on div "2024/09/22 Navigate forward to interact with the calendar and select a date. Pr…" at bounding box center [250, 211] width 120 height 21
click at [295, 206] on input "2024/09/30" at bounding box center [280, 212] width 57 height 20
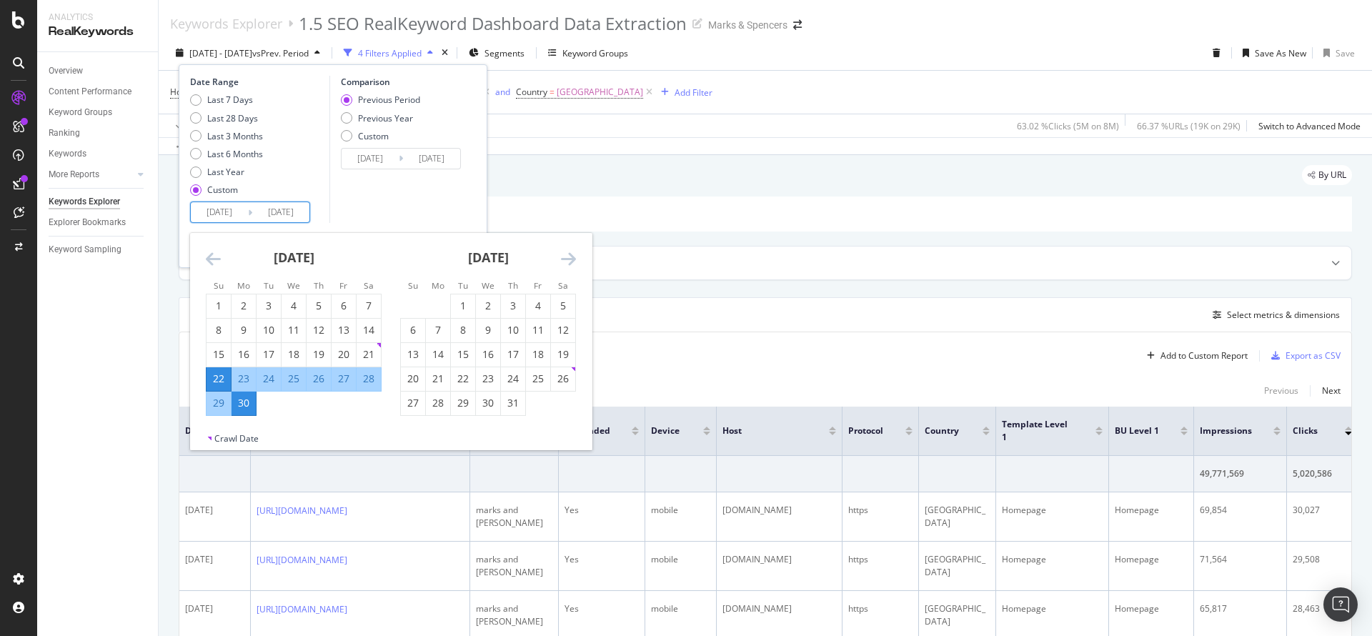
click at [374, 196] on div "Comparison Previous Period Previous Year Custom 2024/09/13 Navigate forward to …" at bounding box center [397, 149] width 136 height 147
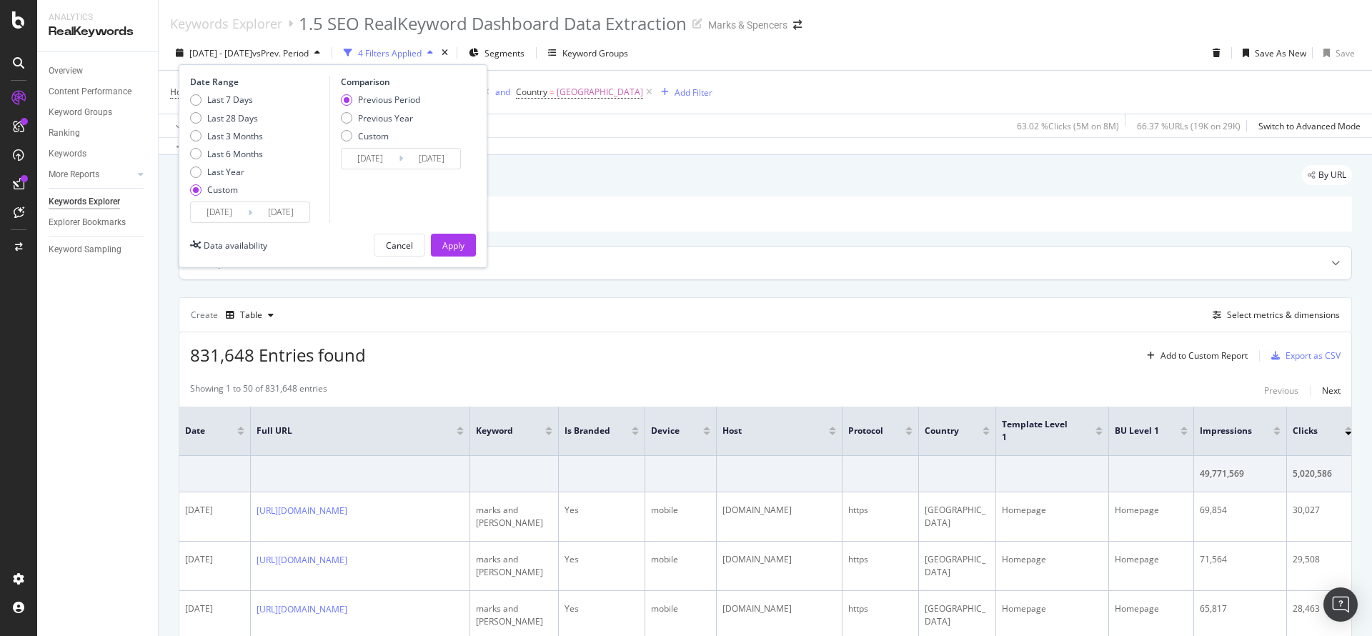
click at [445, 248] on div "Apply" at bounding box center [453, 245] width 22 height 12
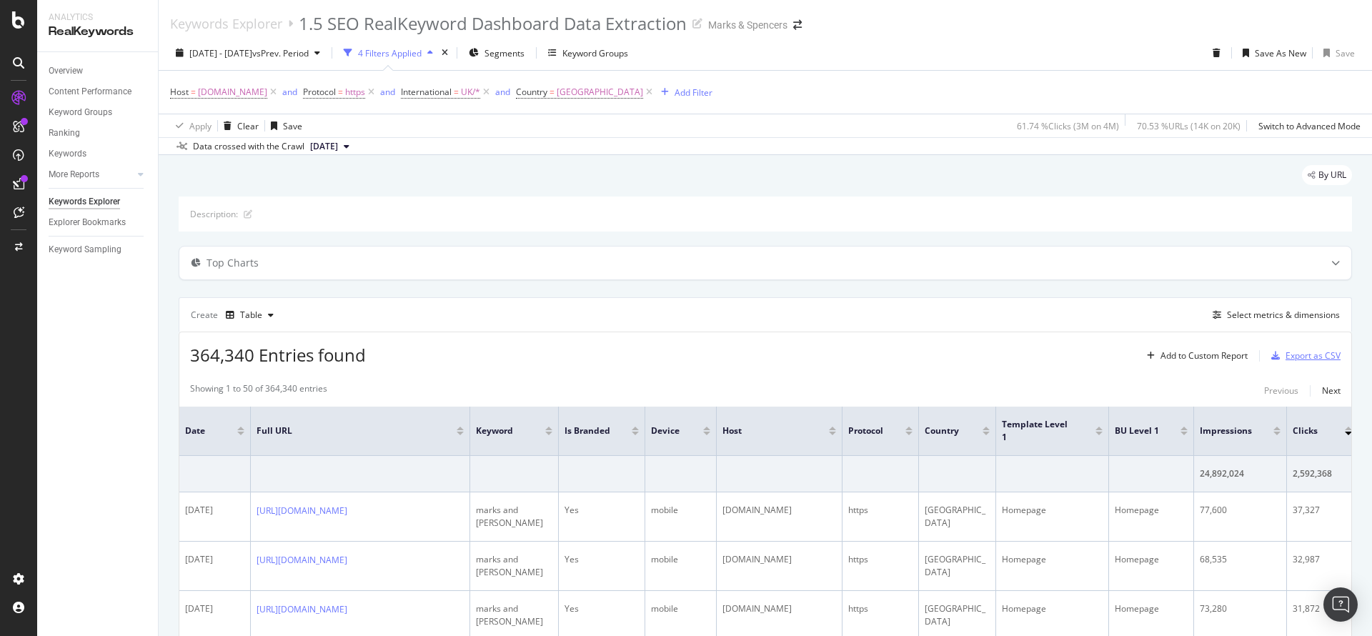
click at [1281, 362] on div "Export as CSV" at bounding box center [1302, 355] width 75 height 21
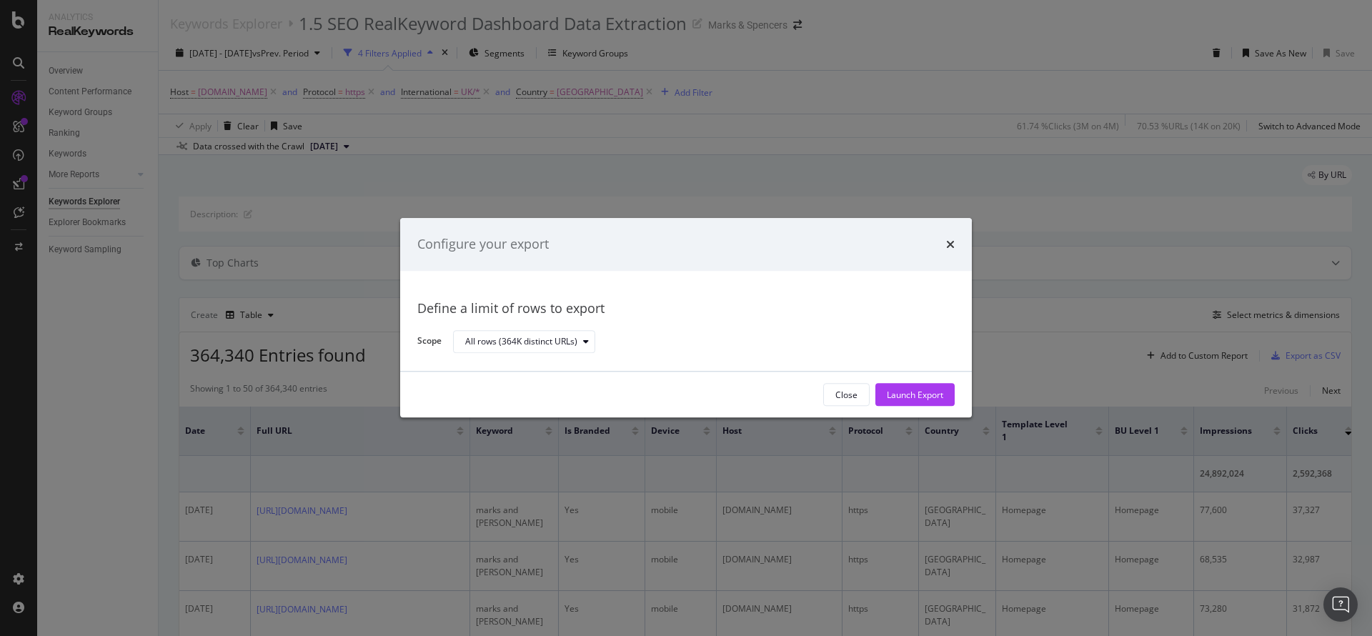
click at [927, 392] on div "Launch Export" at bounding box center [915, 395] width 56 height 12
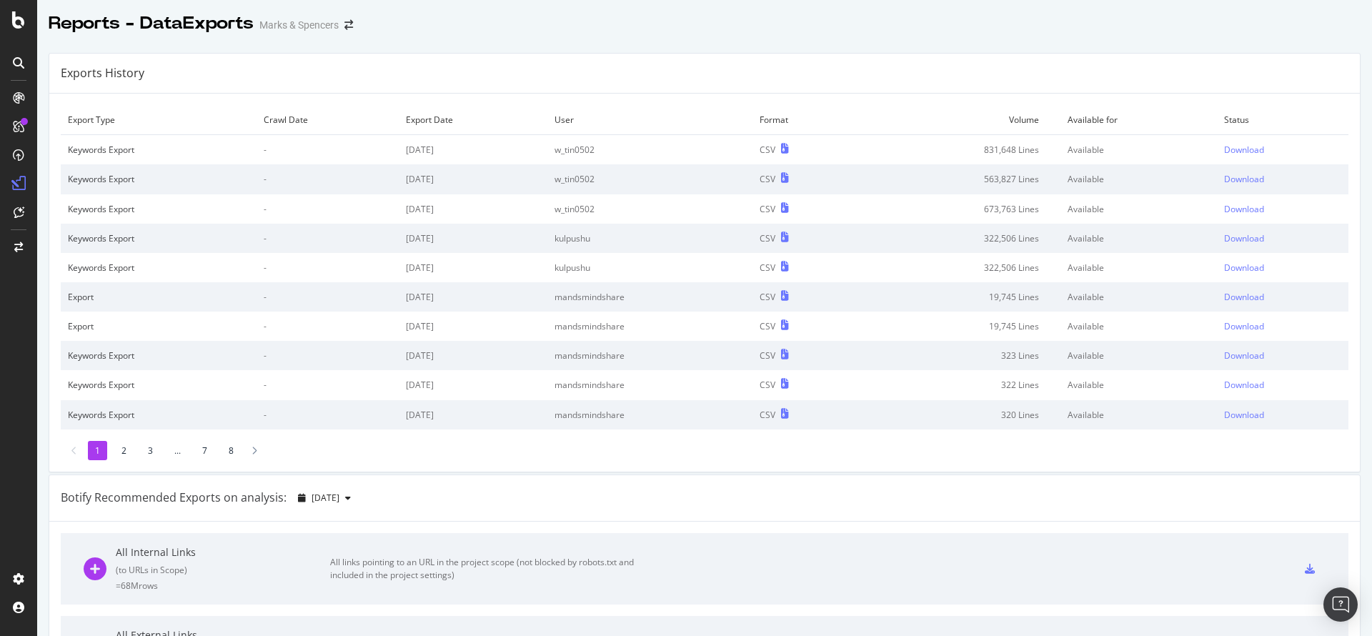
click at [1228, 31] on div "Reports - DataExports Marks & Spencers" at bounding box center [704, 18] width 1335 height 36
click at [1224, 151] on div "Download" at bounding box center [1244, 150] width 40 height 12
